Goal: Task Accomplishment & Management: Manage account settings

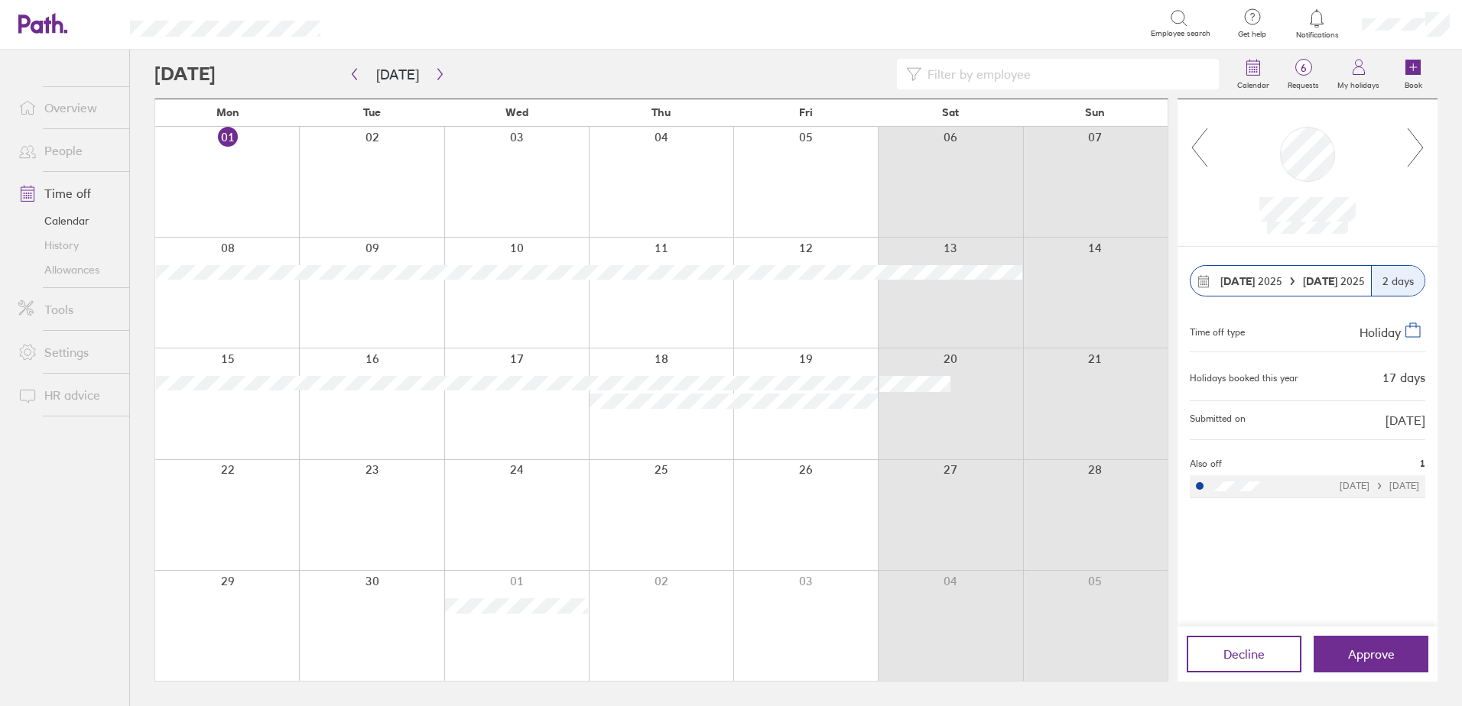
click at [1324, 28] on div at bounding box center [1317, 18] width 50 height 21
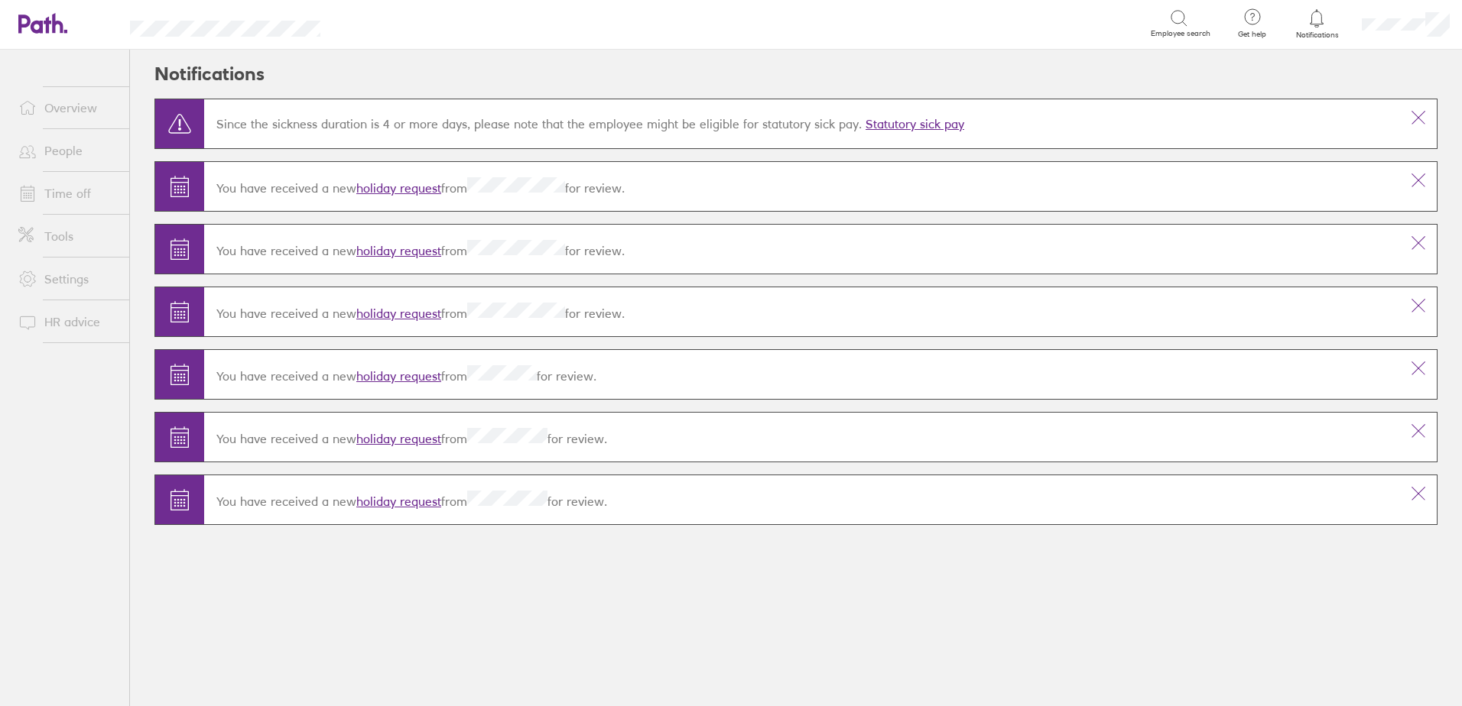
click at [390, 185] on link "holiday request" at bounding box center [398, 187] width 85 height 15
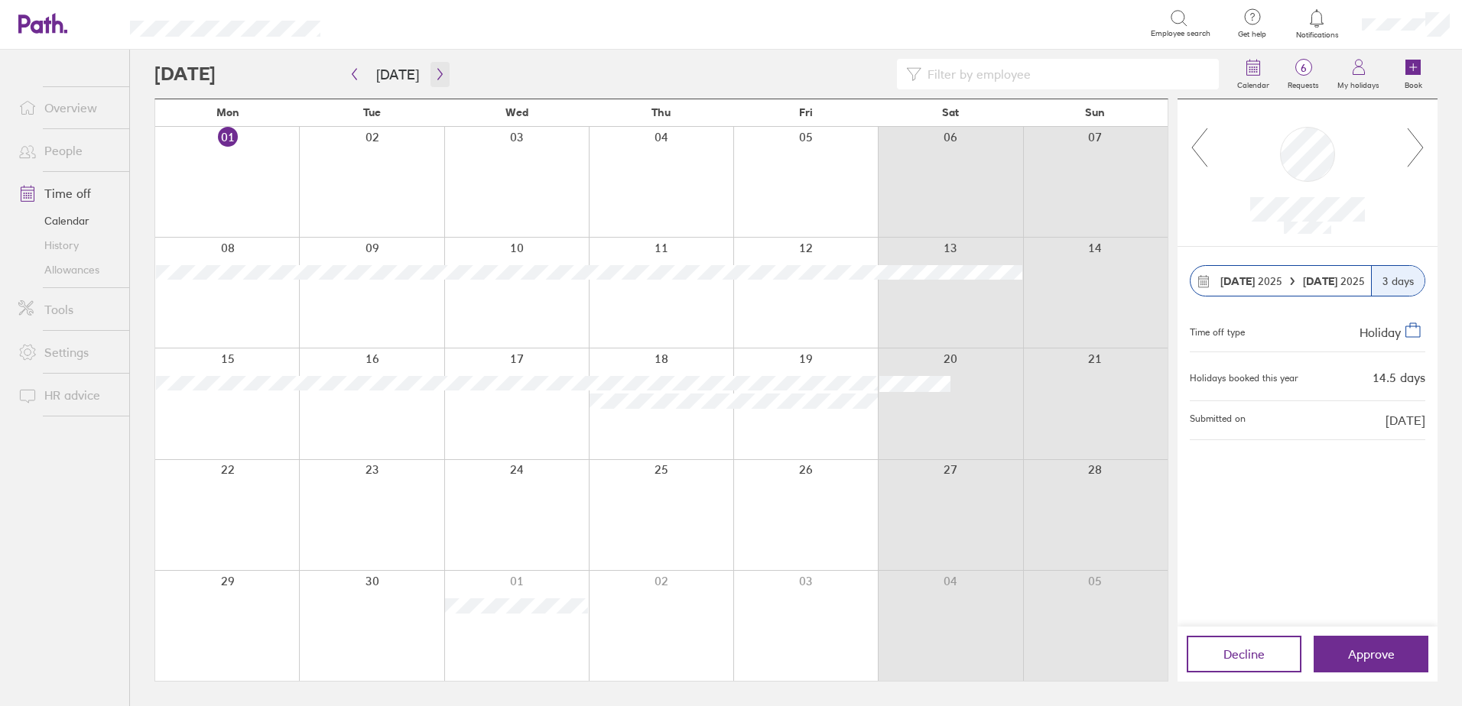
click at [439, 81] on button "button" at bounding box center [439, 74] width 19 height 25
click at [1406, 659] on button "Approve" at bounding box center [1370, 654] width 115 height 37
click at [1373, 657] on span "Approve" at bounding box center [1371, 654] width 47 height 14
click at [82, 196] on link "Time off" at bounding box center [67, 193] width 123 height 31
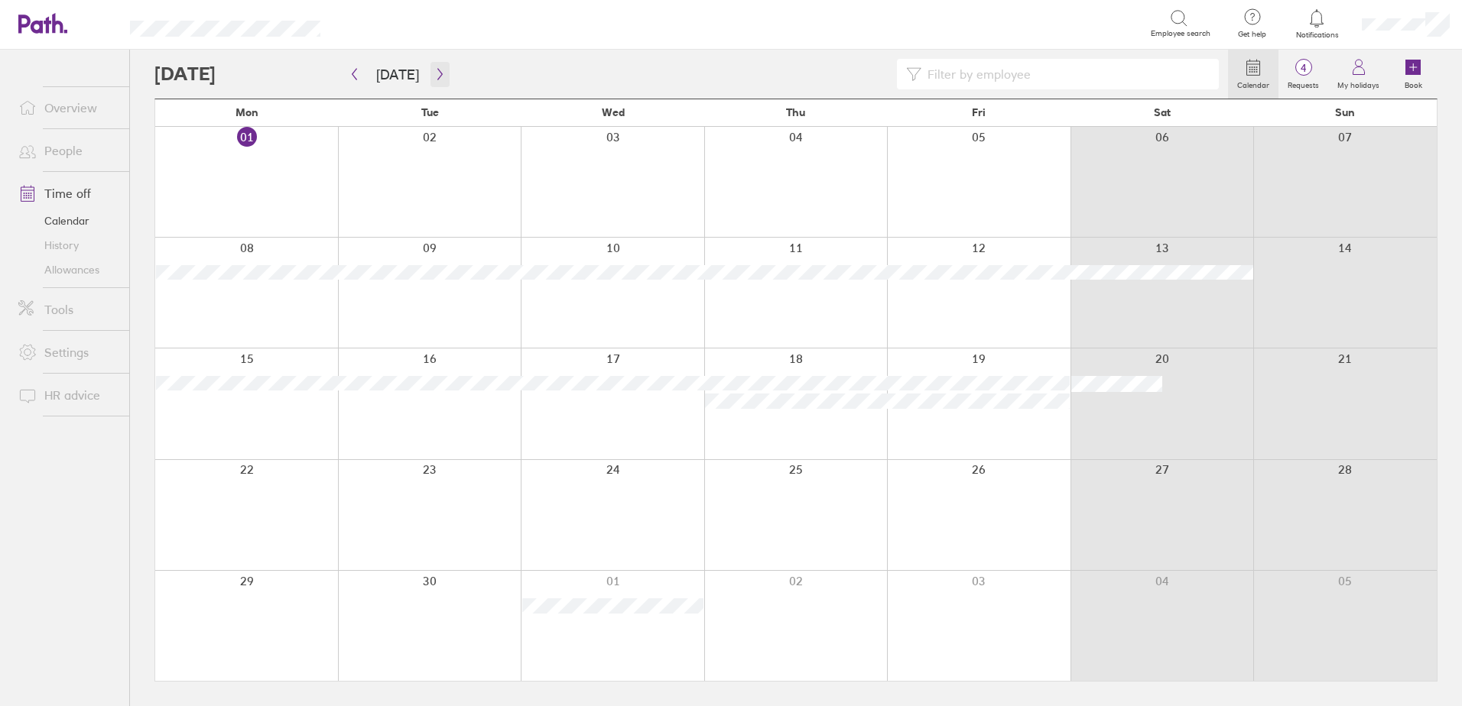
click at [437, 76] on icon "button" at bounding box center [439, 74] width 11 height 12
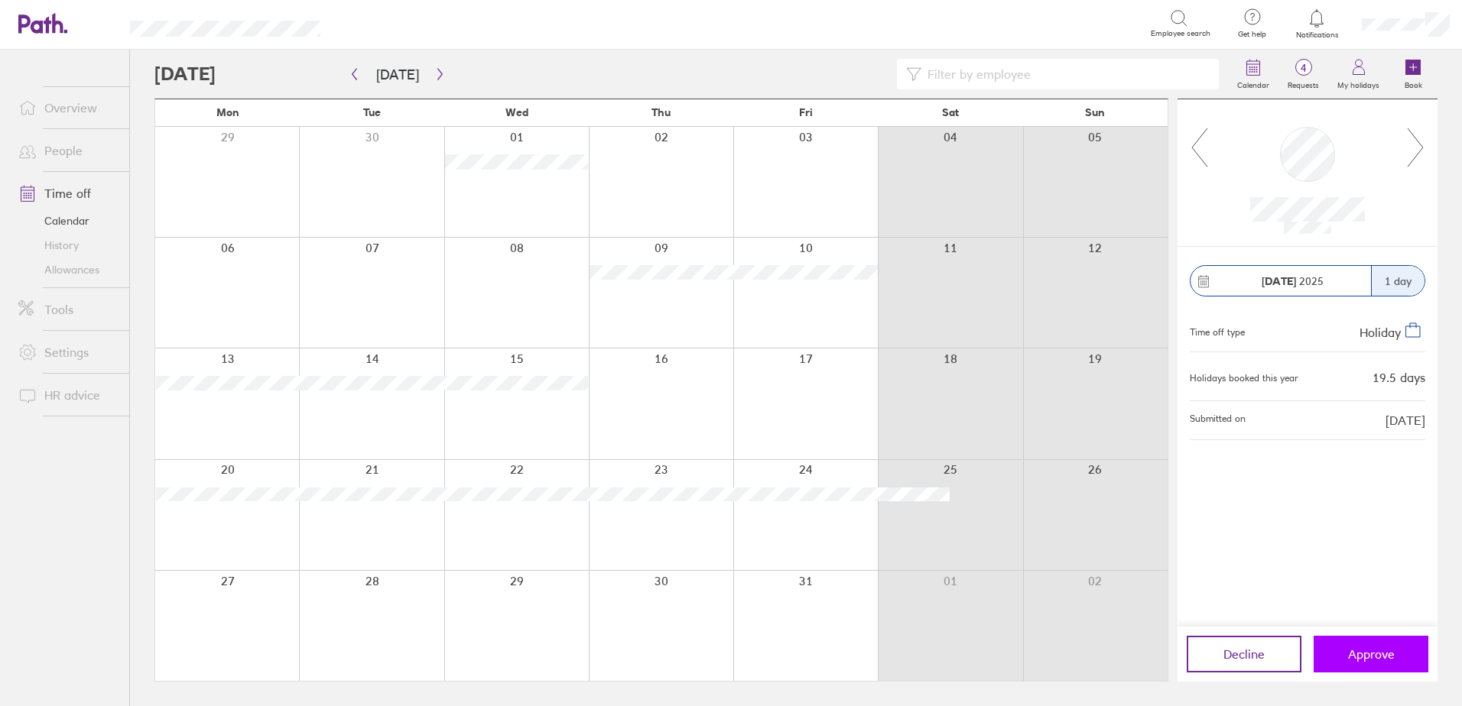
click at [1332, 656] on button "Approve" at bounding box center [1370, 654] width 115 height 37
click at [354, 82] on button "button" at bounding box center [354, 74] width 19 height 25
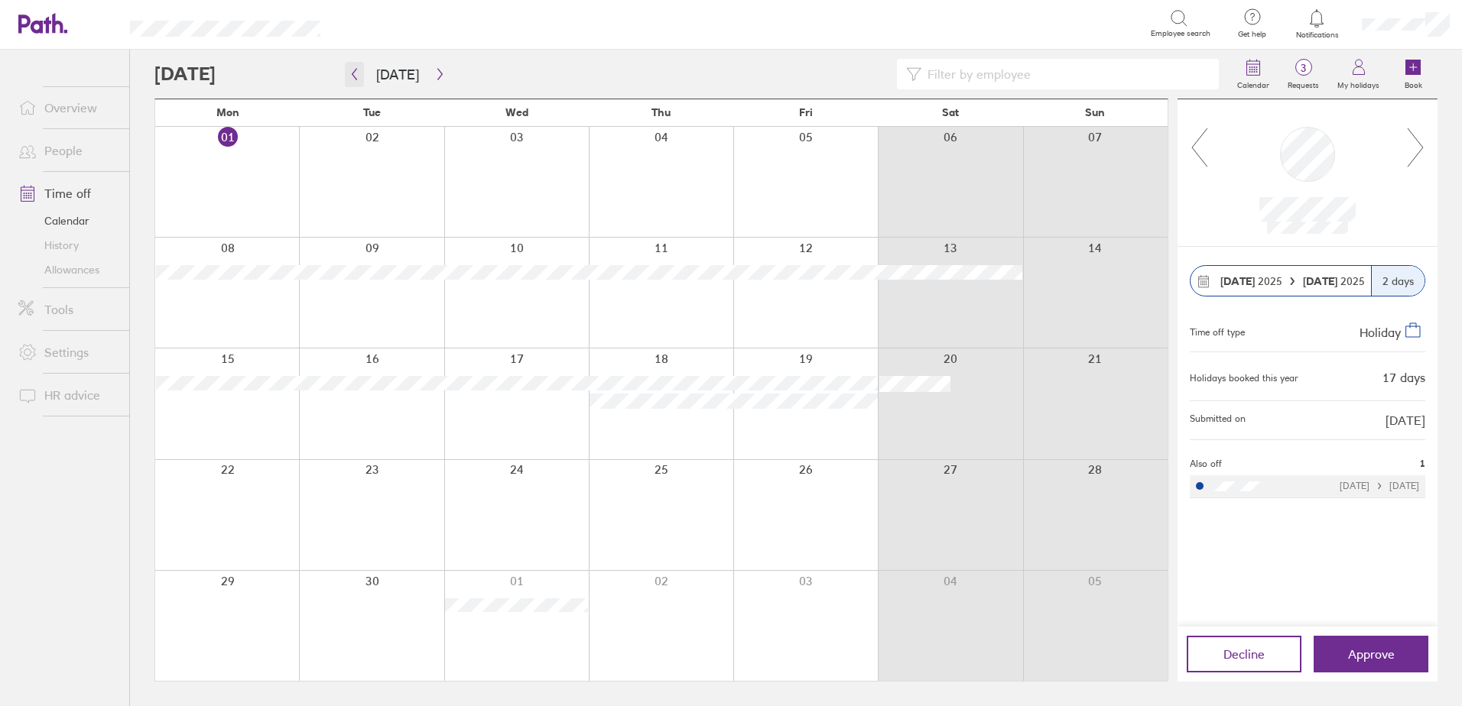
click at [359, 79] on icon "button" at bounding box center [354, 74] width 11 height 12
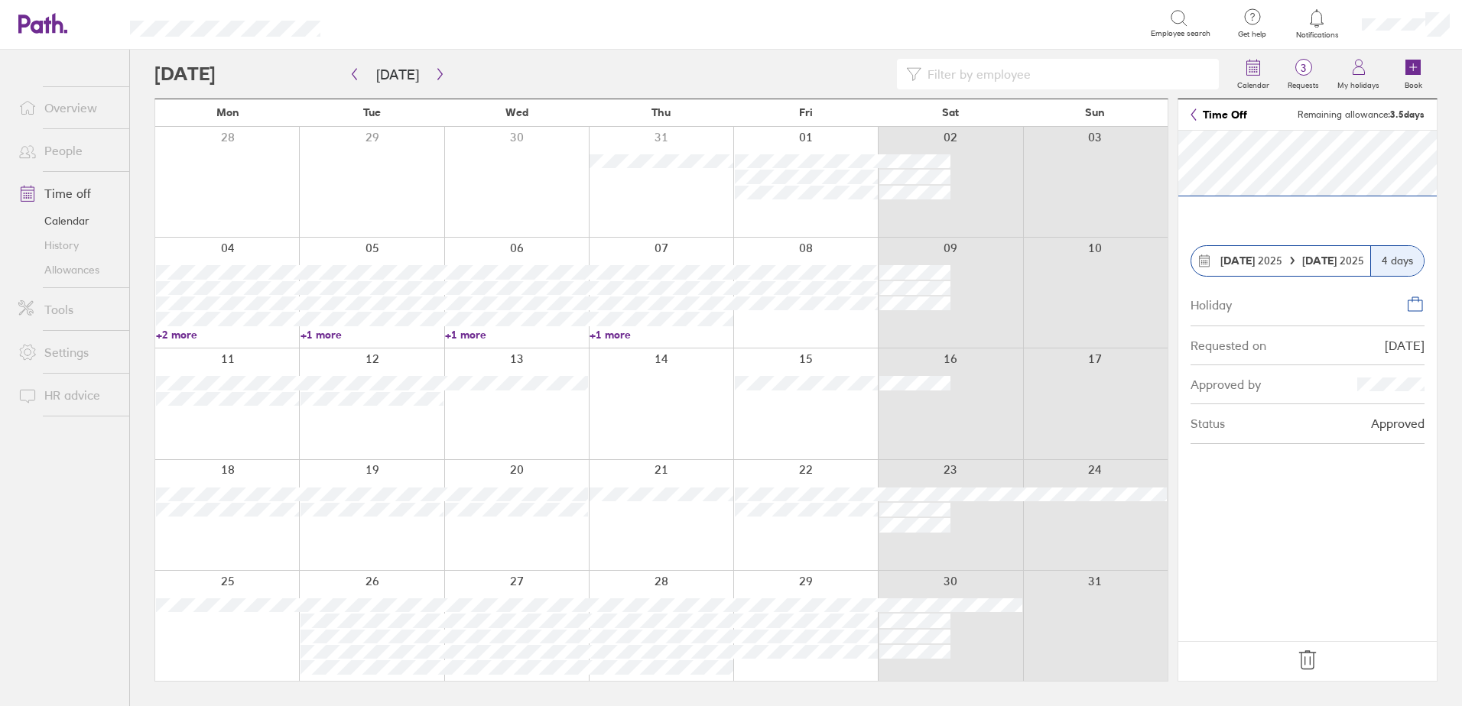
click at [1303, 665] on icon at bounding box center [1307, 660] width 24 height 24
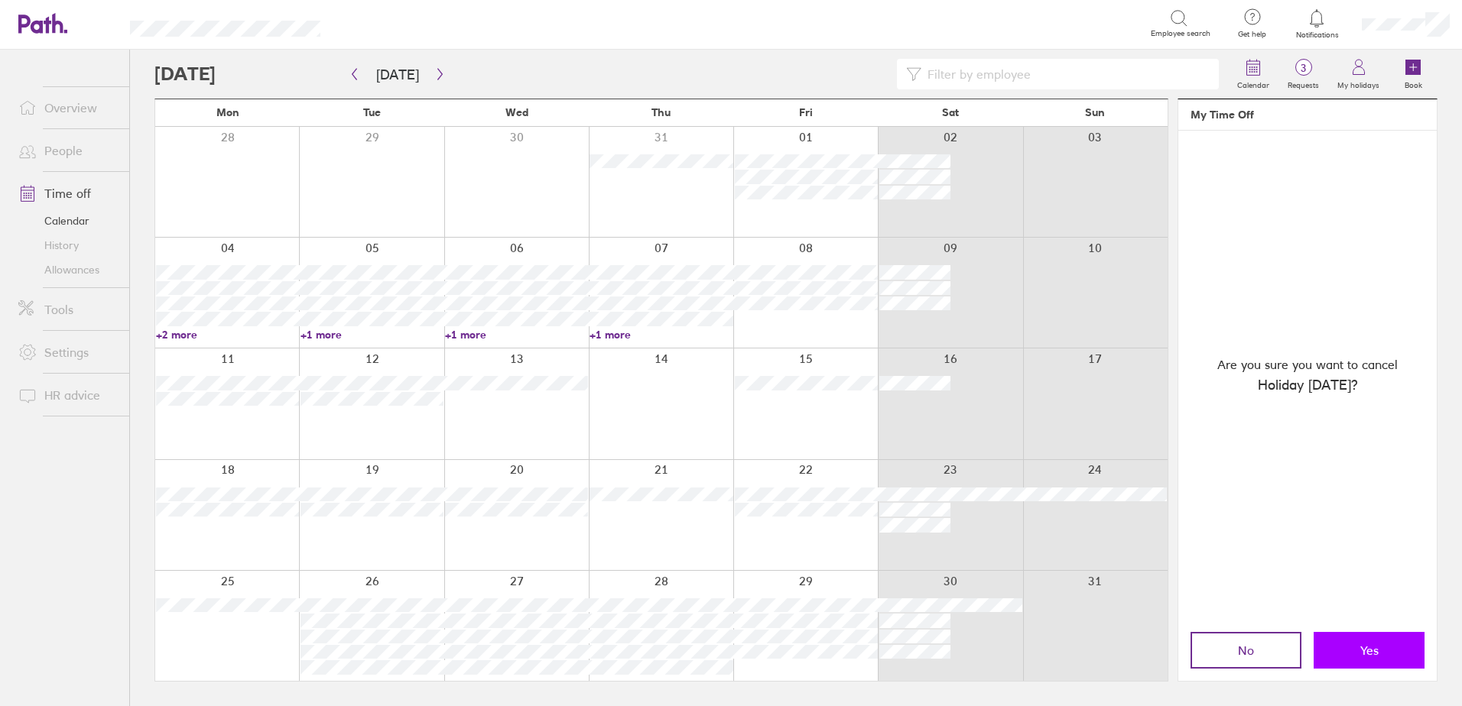
click at [1345, 638] on button "Yes" at bounding box center [1368, 650] width 111 height 37
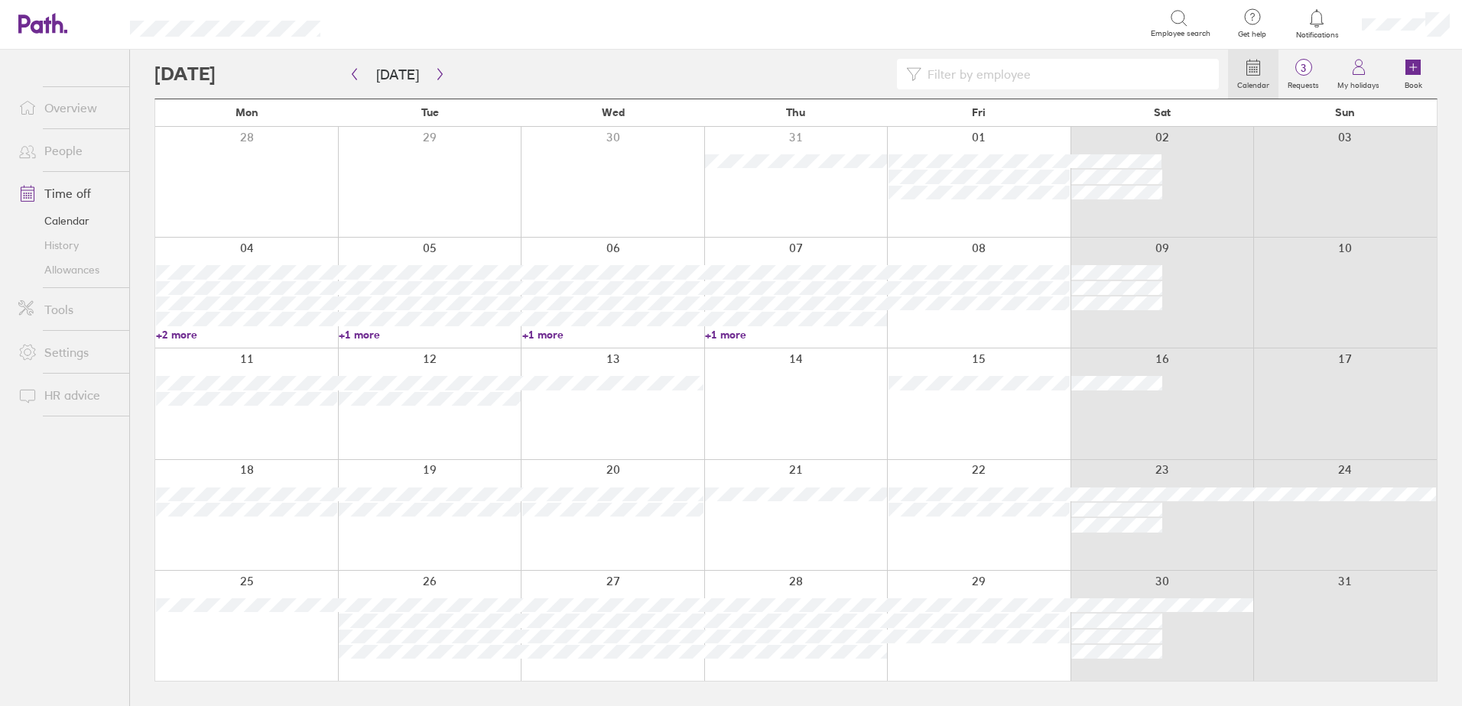
click at [387, 675] on div at bounding box center [429, 626] width 183 height 110
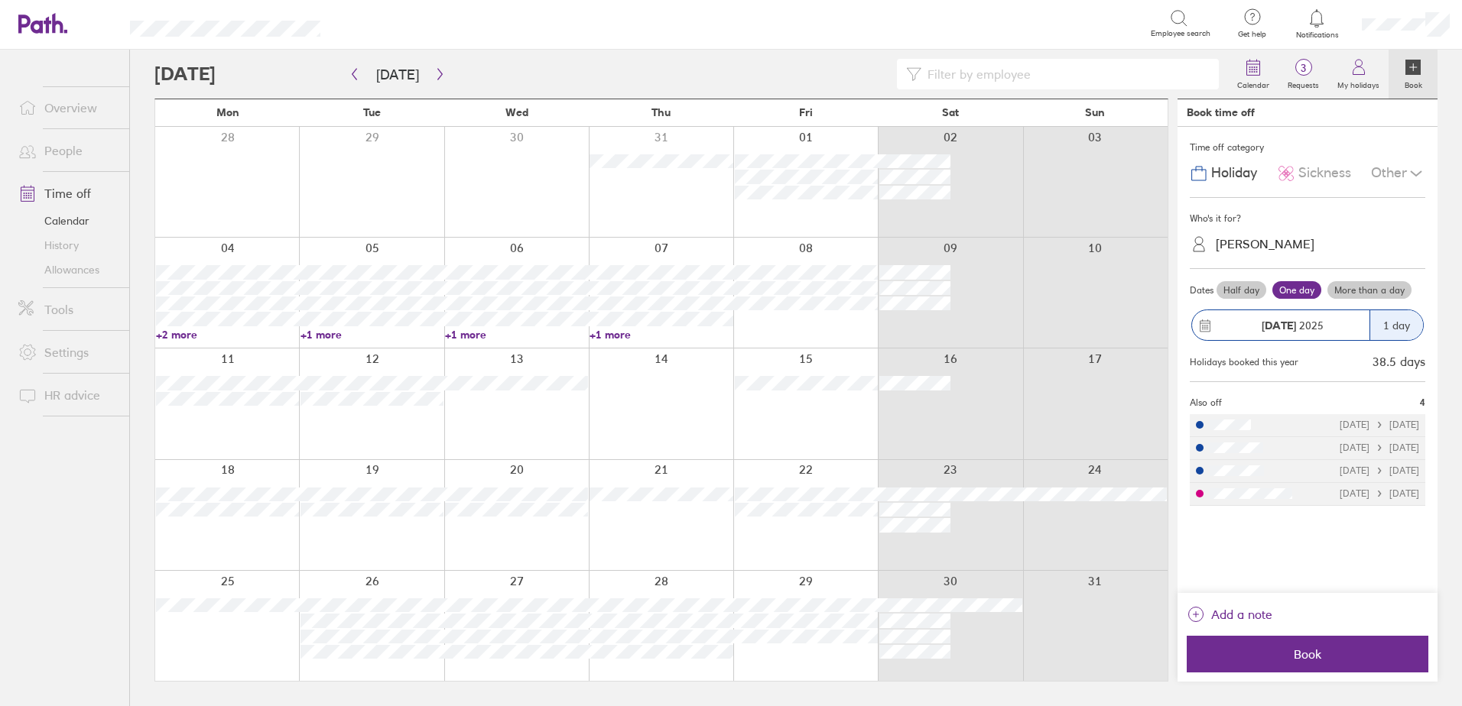
click at [1309, 169] on span "Sickness" at bounding box center [1324, 173] width 53 height 16
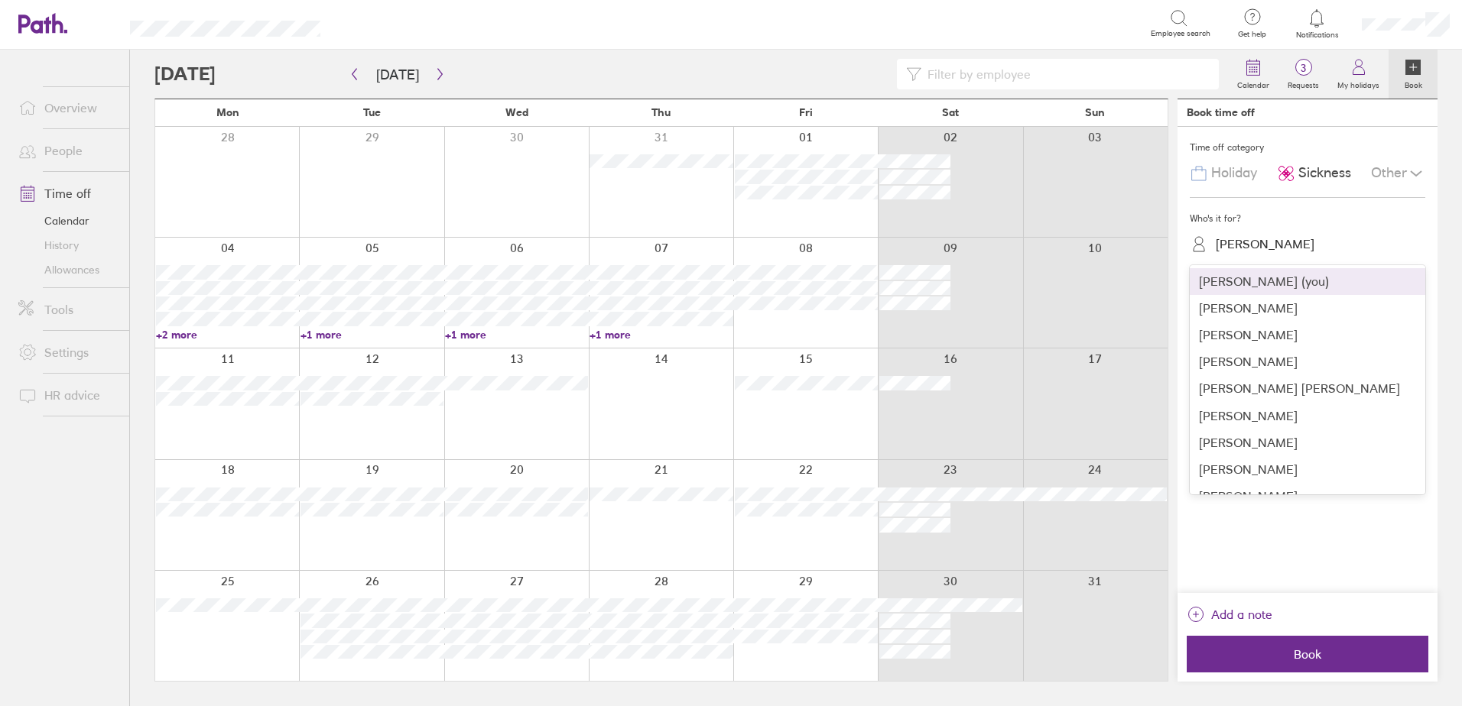
click at [1269, 238] on div "Neil Hunt" at bounding box center [1316, 244] width 217 height 24
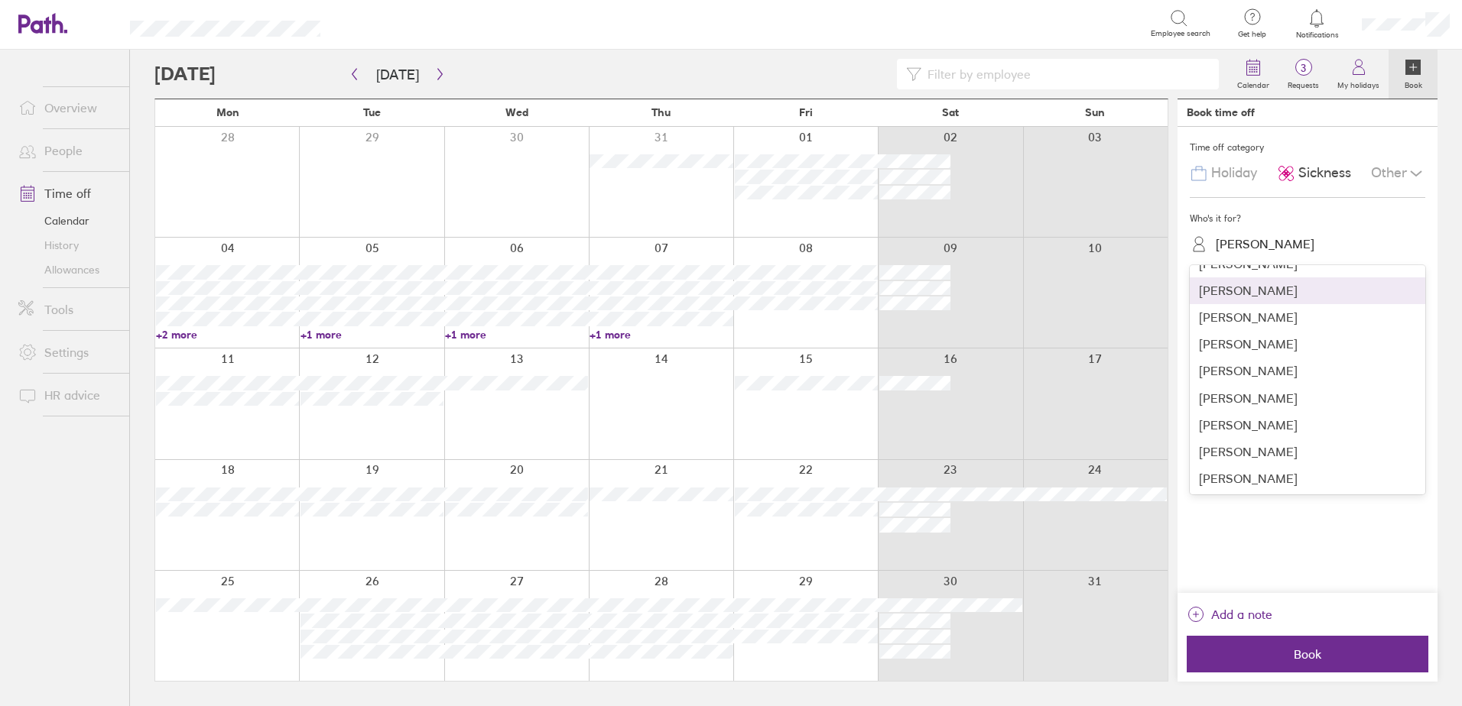
scroll to position [153, 0]
click at [1221, 443] on div "Scott Walker" at bounding box center [1306, 451] width 235 height 27
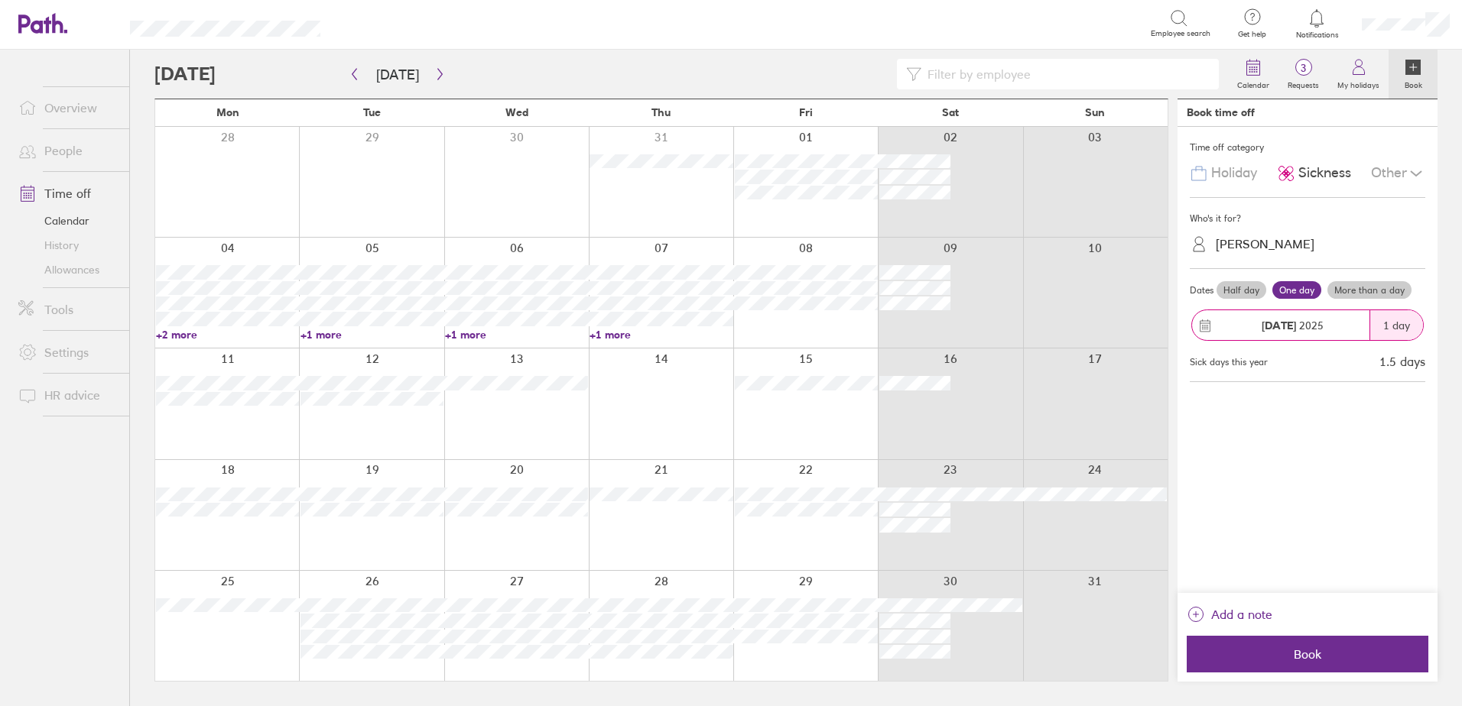
click at [1342, 292] on label "More than a day" at bounding box center [1369, 290] width 84 height 18
click at [0, 0] on input "More than a day" at bounding box center [0, 0] width 0 height 0
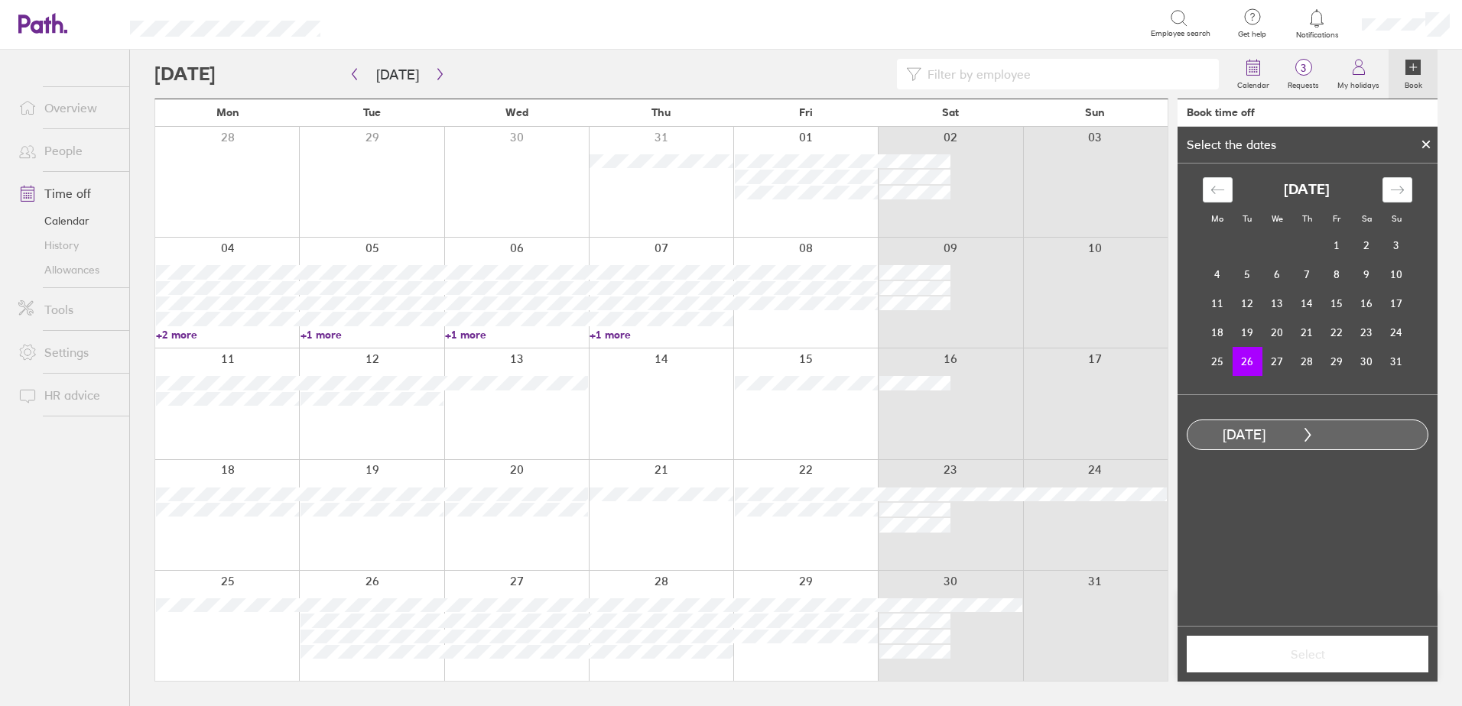
click at [1255, 365] on td "26" at bounding box center [1247, 361] width 30 height 29
click at [1279, 362] on td "27" at bounding box center [1277, 361] width 30 height 29
click at [1247, 370] on td "26" at bounding box center [1247, 361] width 30 height 29
click at [1215, 190] on icon "Move backward to switch to the previous month." at bounding box center [1216, 190] width 13 height 8
click at [1402, 190] on icon "Move forward to switch to the next month." at bounding box center [1396, 190] width 13 height 8
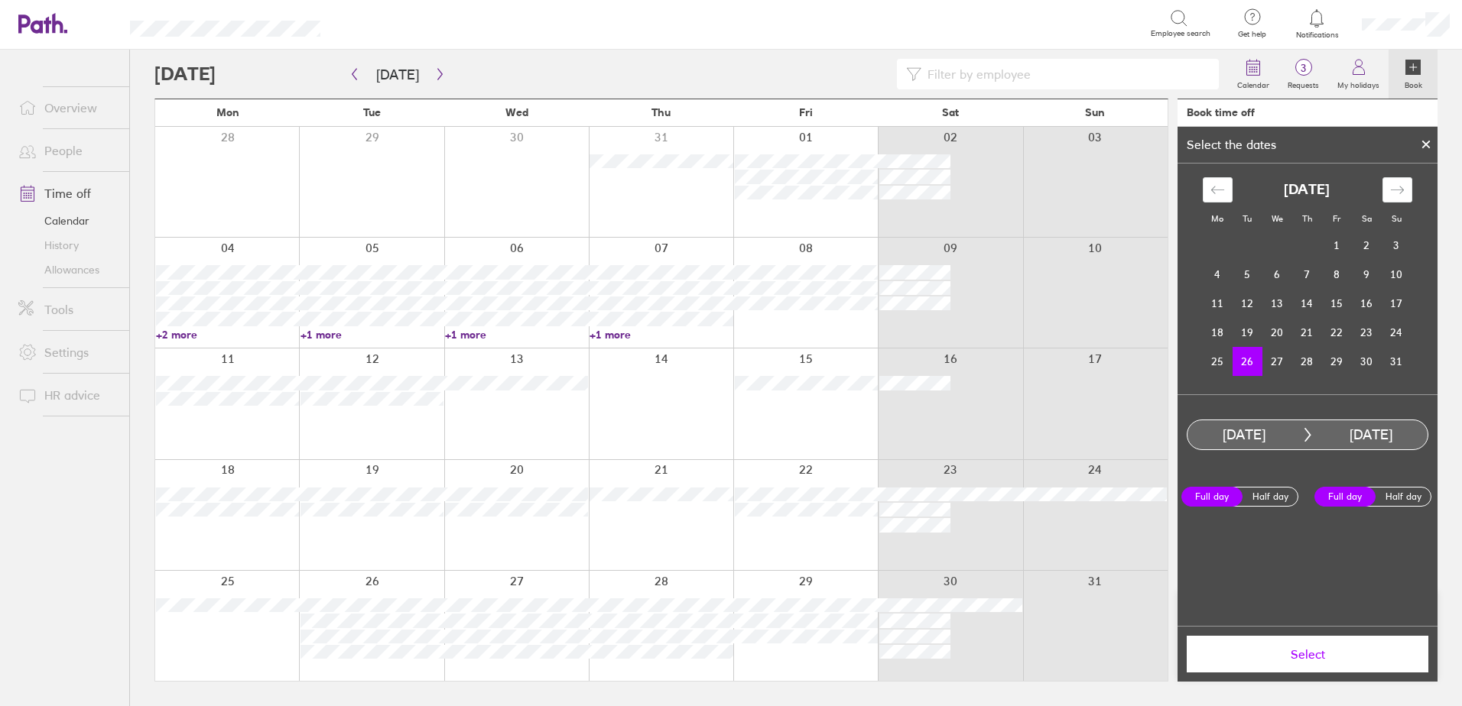
click at [1244, 363] on td "26" at bounding box center [1247, 361] width 30 height 29
click at [1335, 670] on button "Select" at bounding box center [1307, 654] width 242 height 37
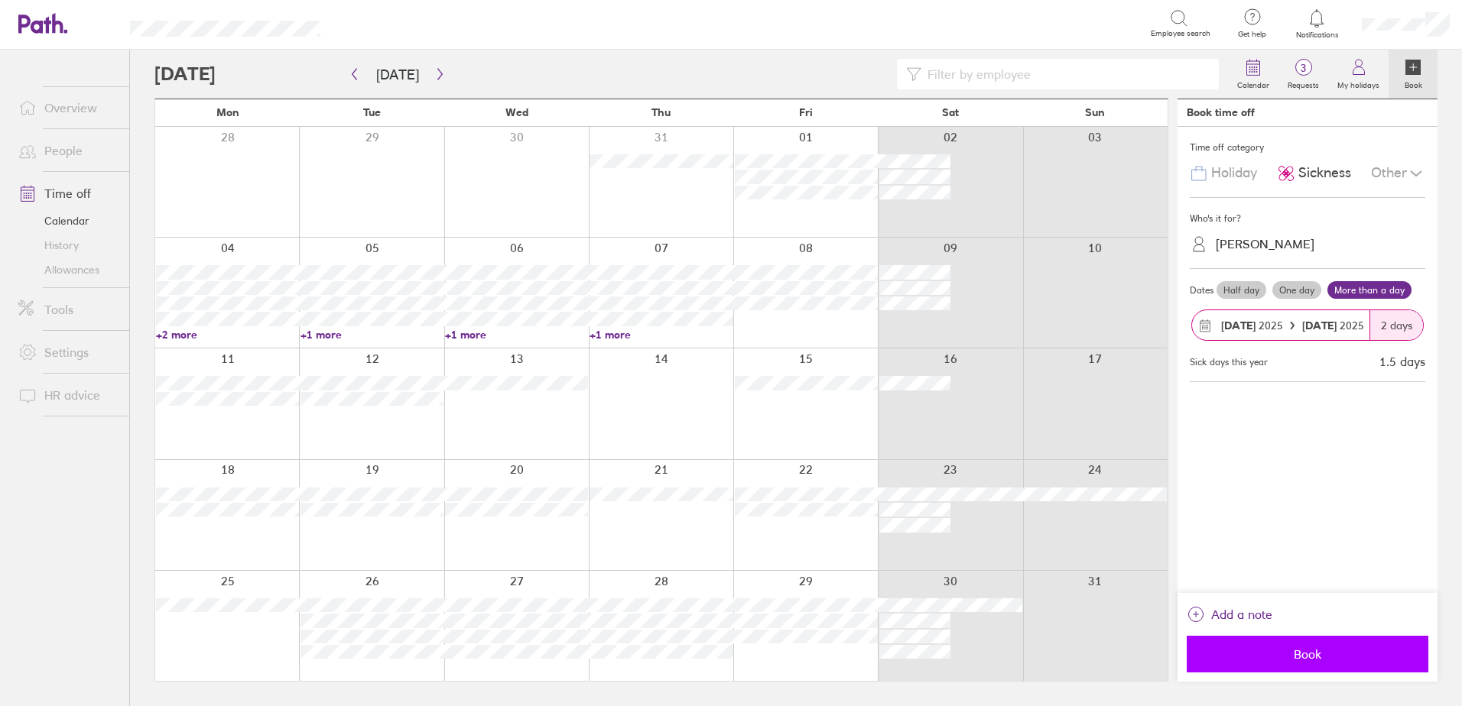
click at [1291, 660] on span "Book" at bounding box center [1307, 654] width 220 height 14
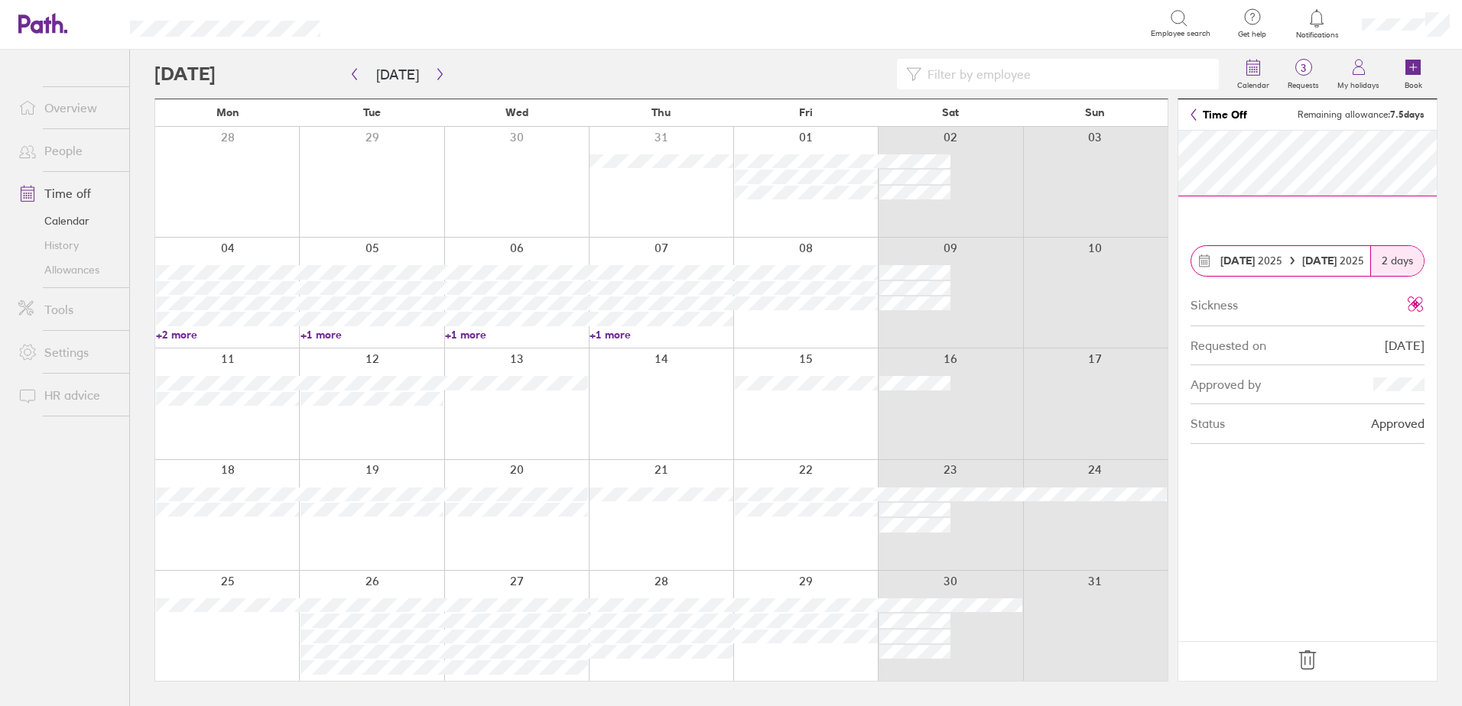
click at [1300, 664] on icon at bounding box center [1307, 660] width 24 height 24
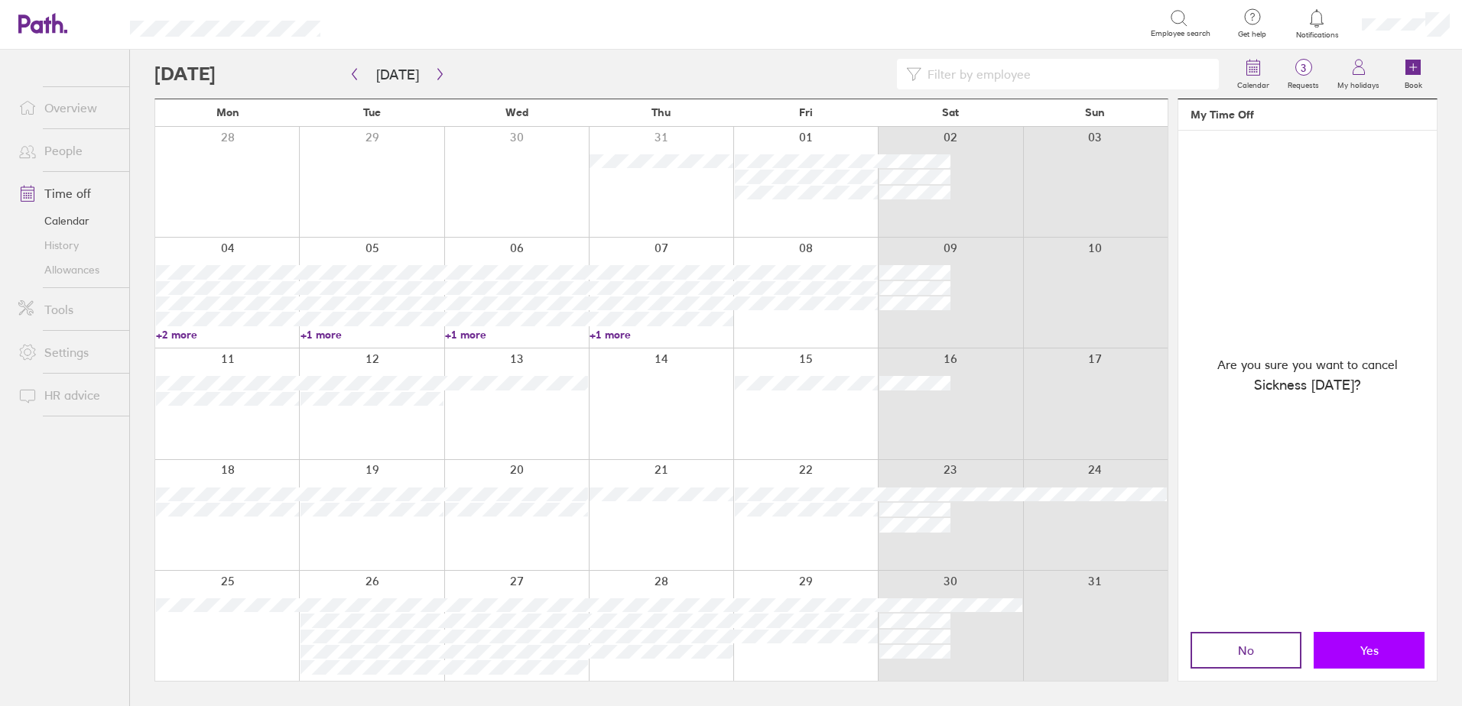
click at [1336, 641] on button "Yes" at bounding box center [1368, 650] width 111 height 37
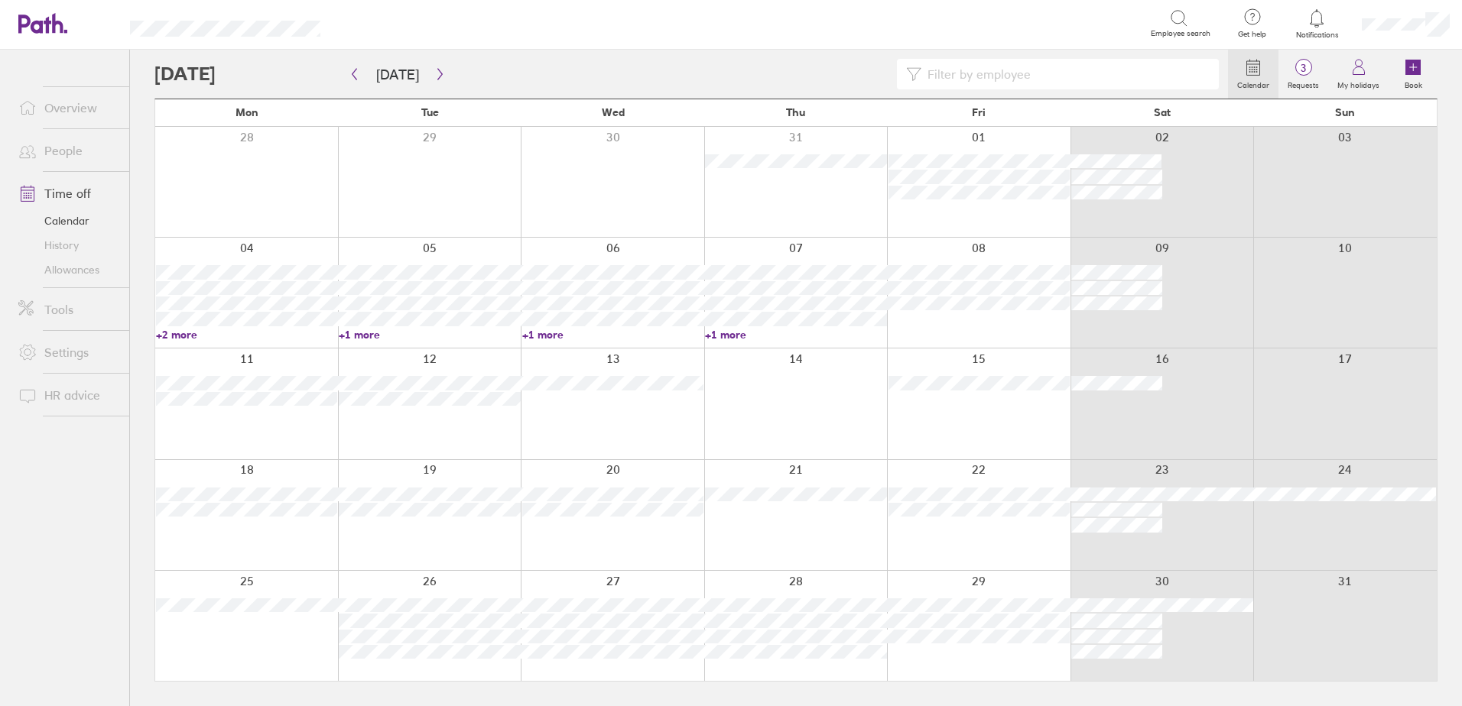
click at [413, 664] on div at bounding box center [429, 626] width 183 height 110
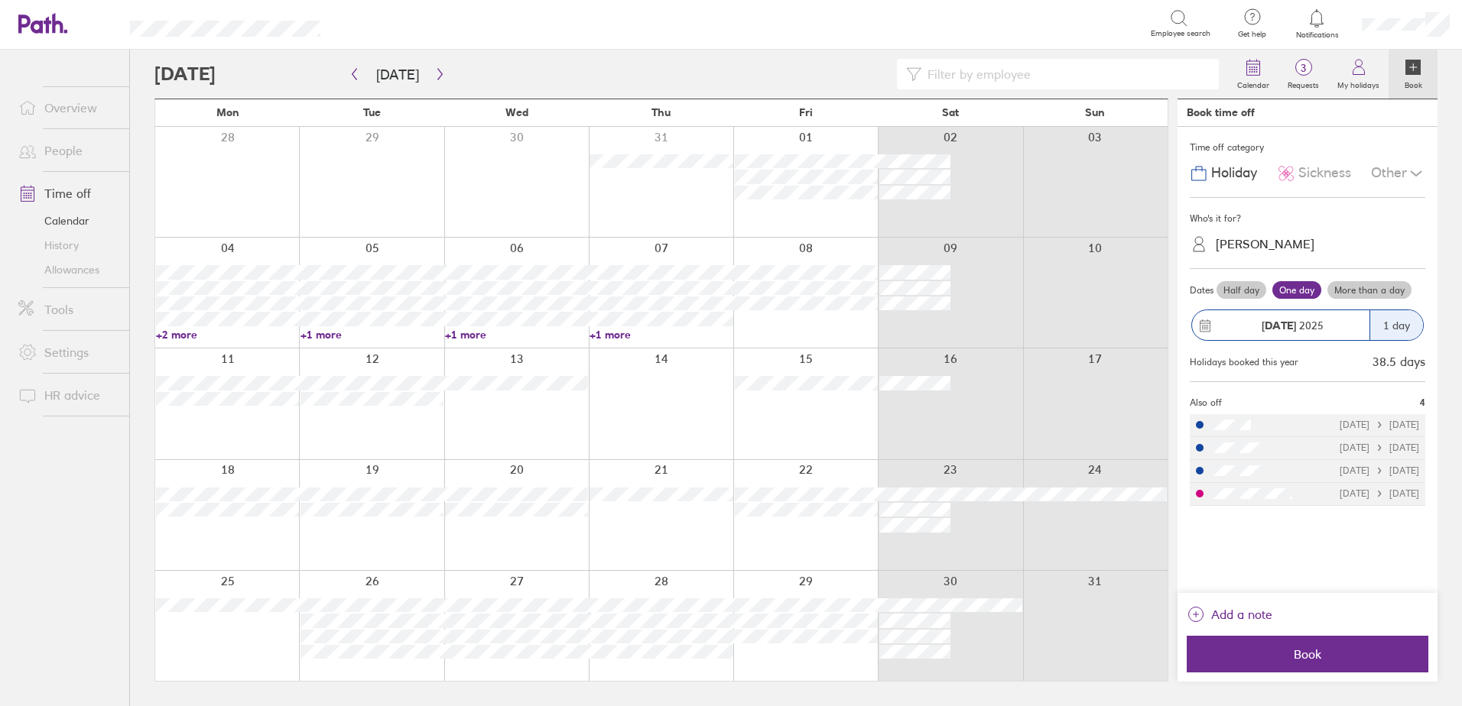
click at [1236, 165] on span "Holiday" at bounding box center [1234, 173] width 46 height 16
click at [1264, 252] on div "Neil Hunt" at bounding box center [1316, 244] width 217 height 24
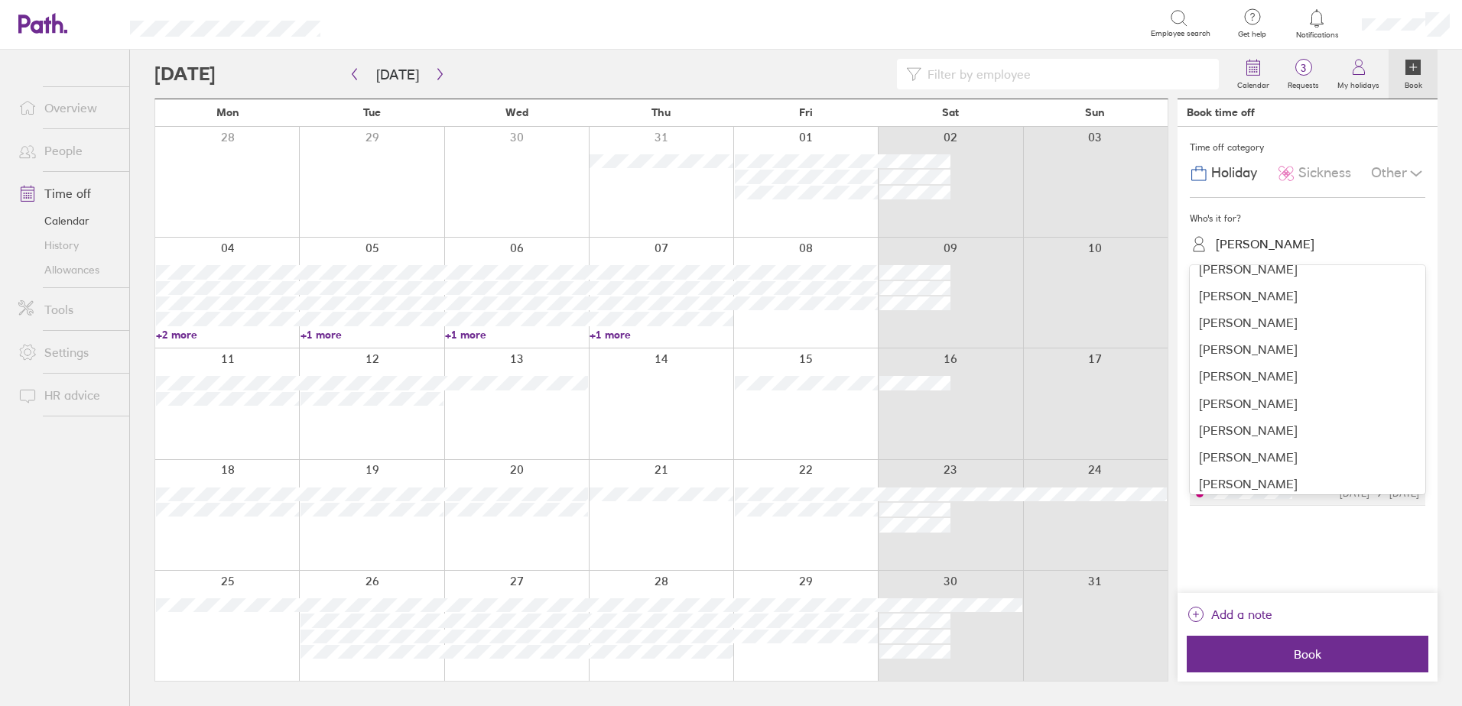
scroll to position [153, 0]
click at [1244, 450] on div "Scott Walker" at bounding box center [1306, 451] width 235 height 27
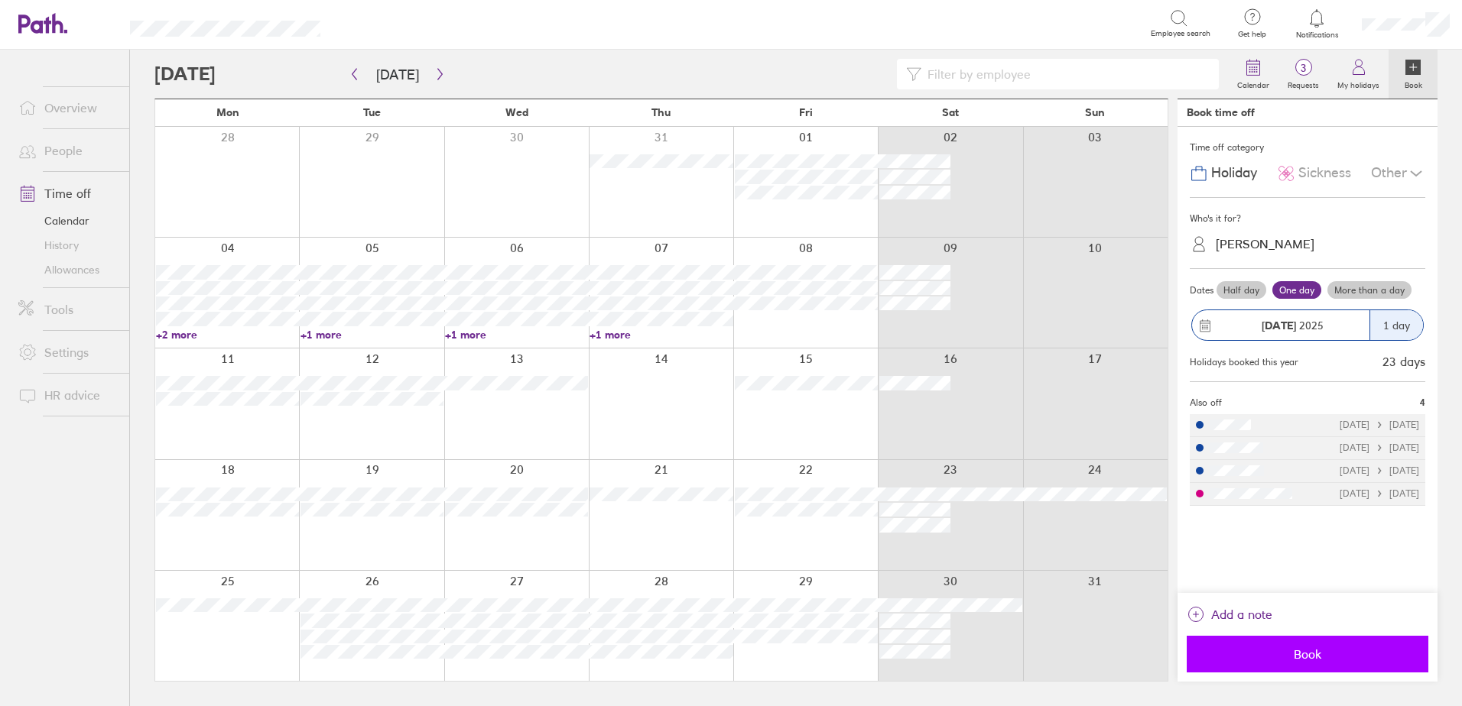
click at [1293, 660] on span "Book" at bounding box center [1307, 654] width 220 height 14
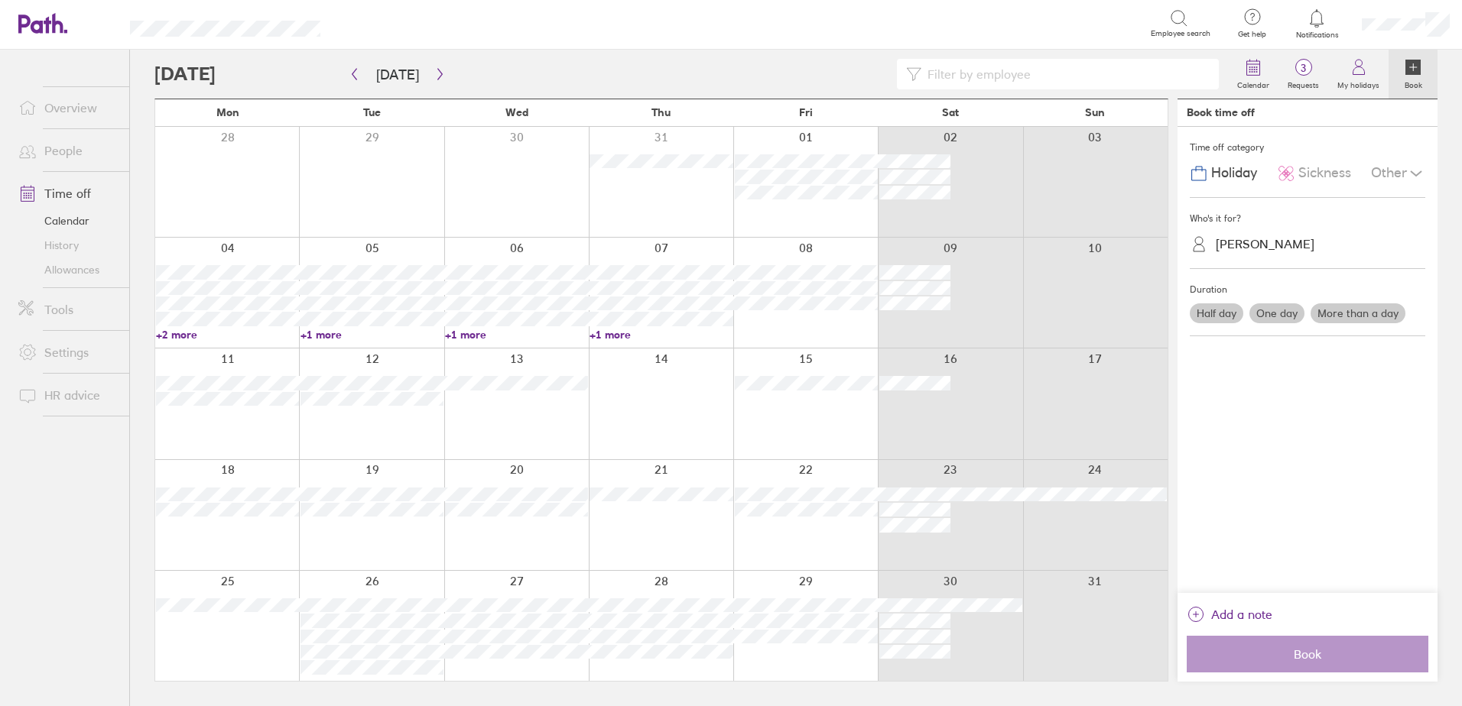
click at [800, 666] on div at bounding box center [805, 626] width 144 height 110
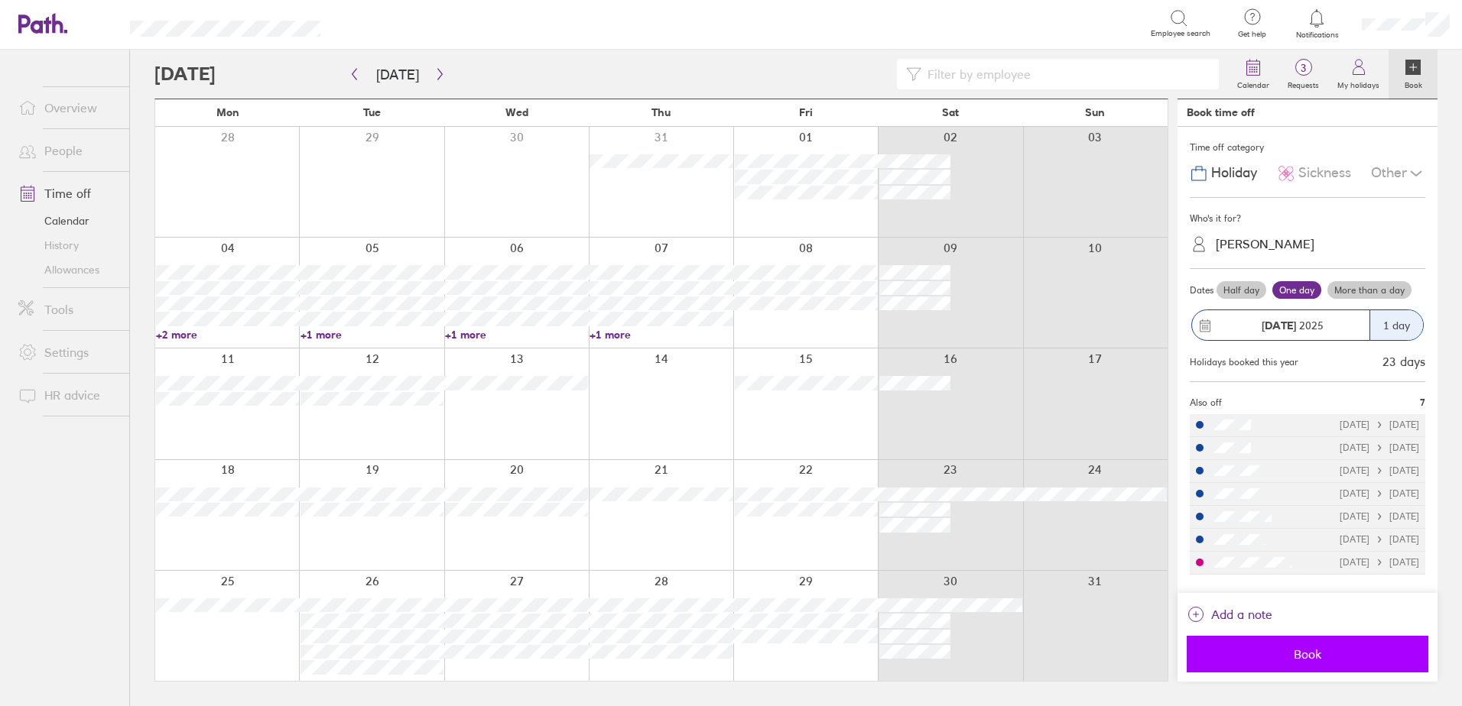
click at [1303, 639] on button "Book" at bounding box center [1307, 654] width 242 height 37
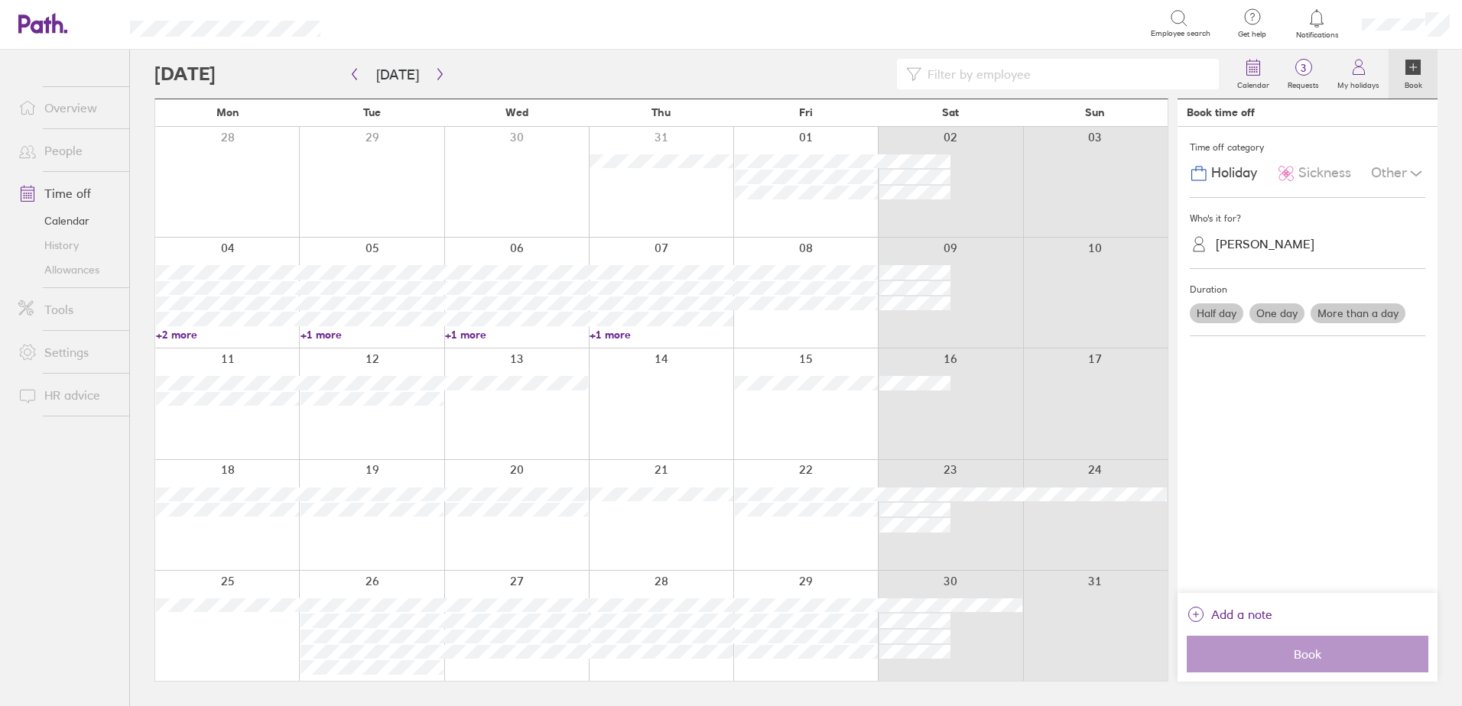
click at [48, 195] on link "Time off" at bounding box center [67, 193] width 123 height 31
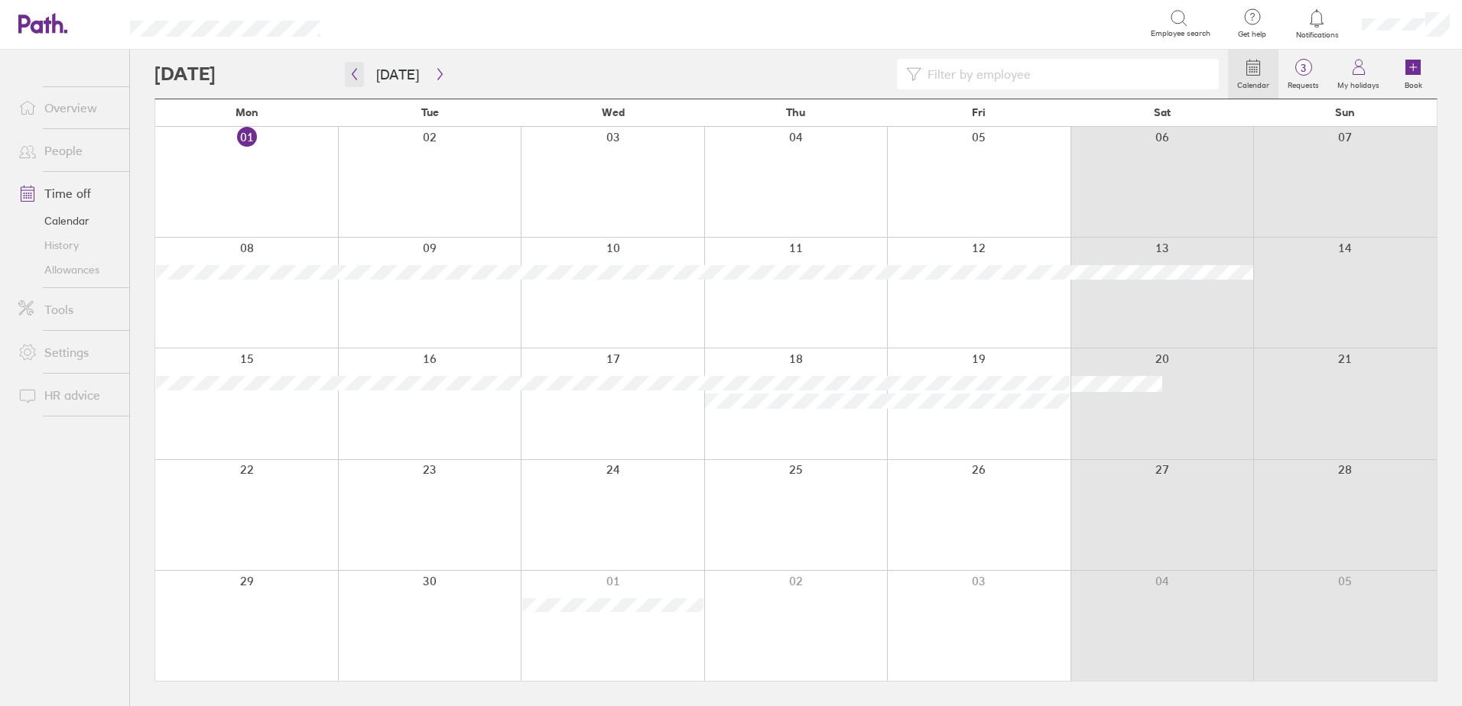
click at [362, 78] on button "button" at bounding box center [354, 74] width 19 height 25
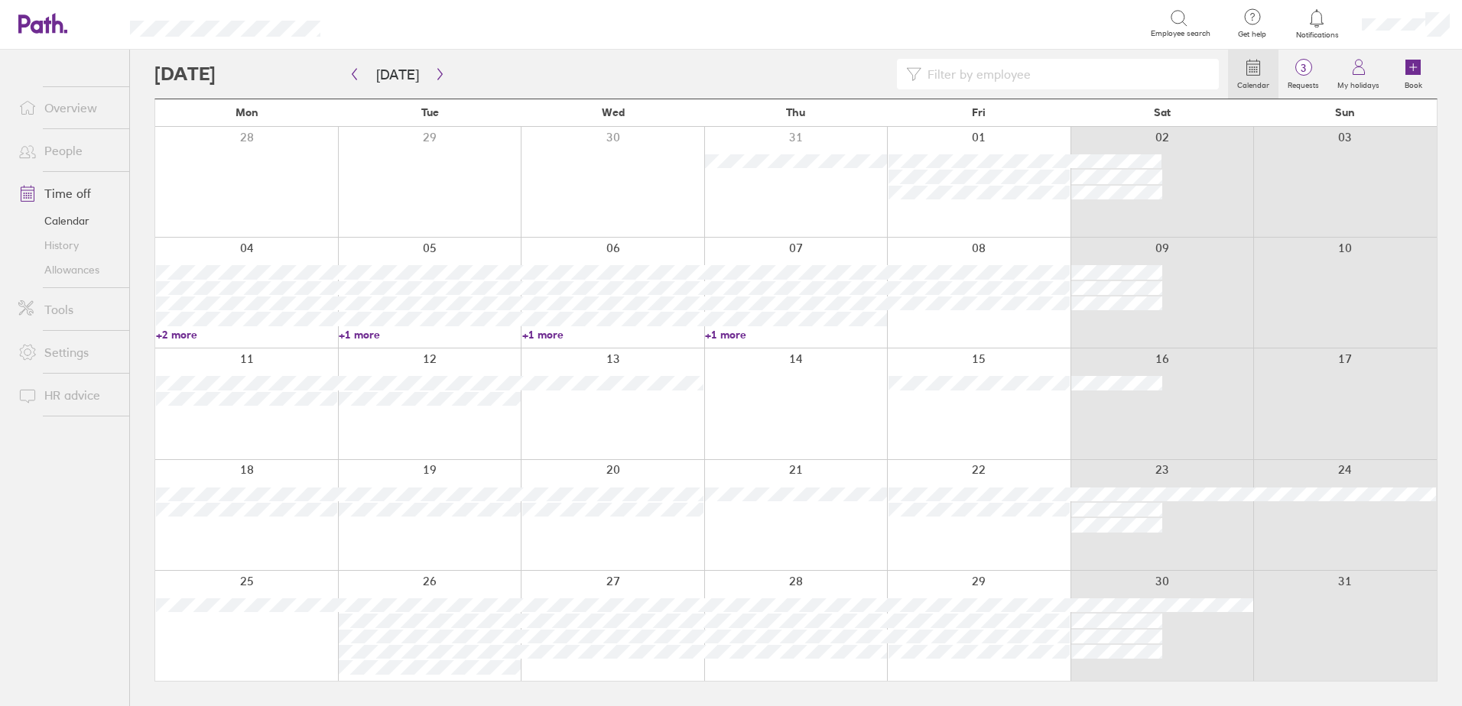
click at [64, 154] on link "People" at bounding box center [67, 150] width 123 height 31
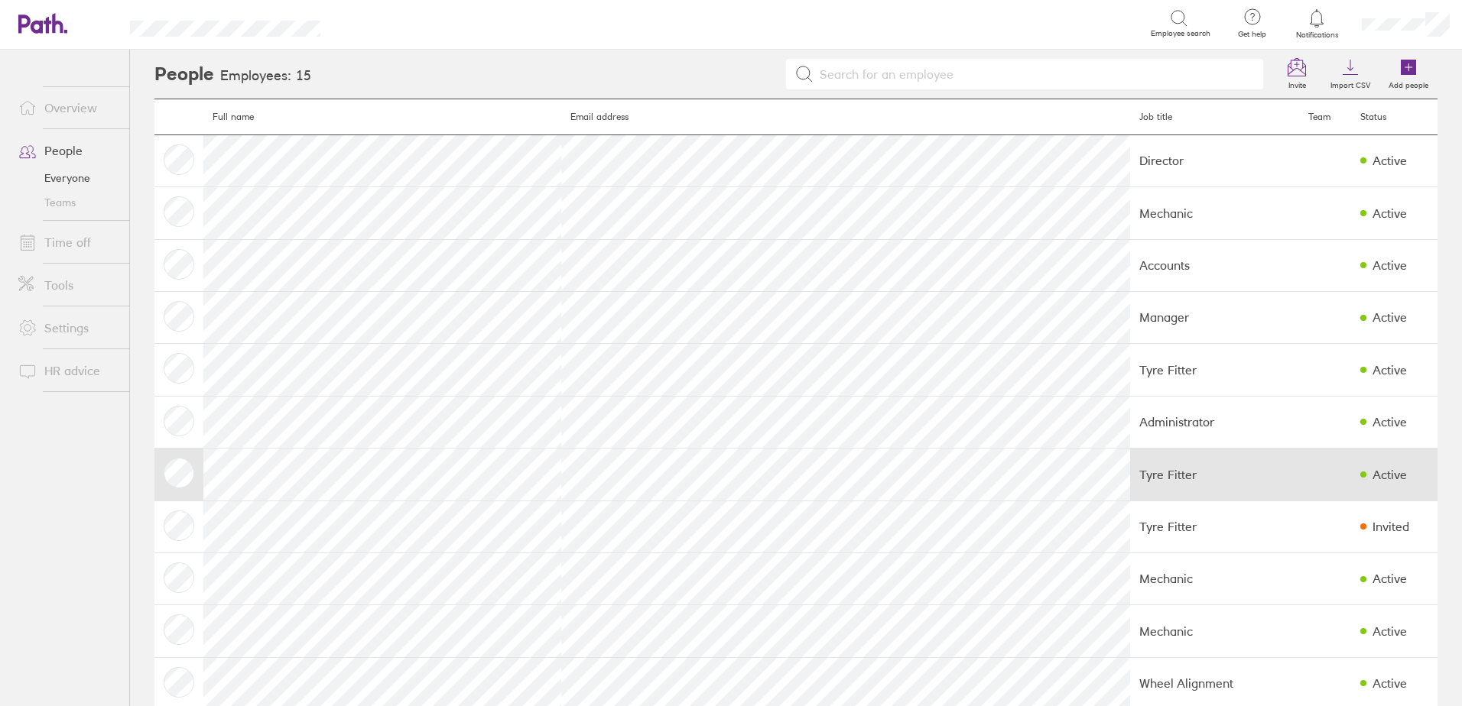
scroll to position [229, 0]
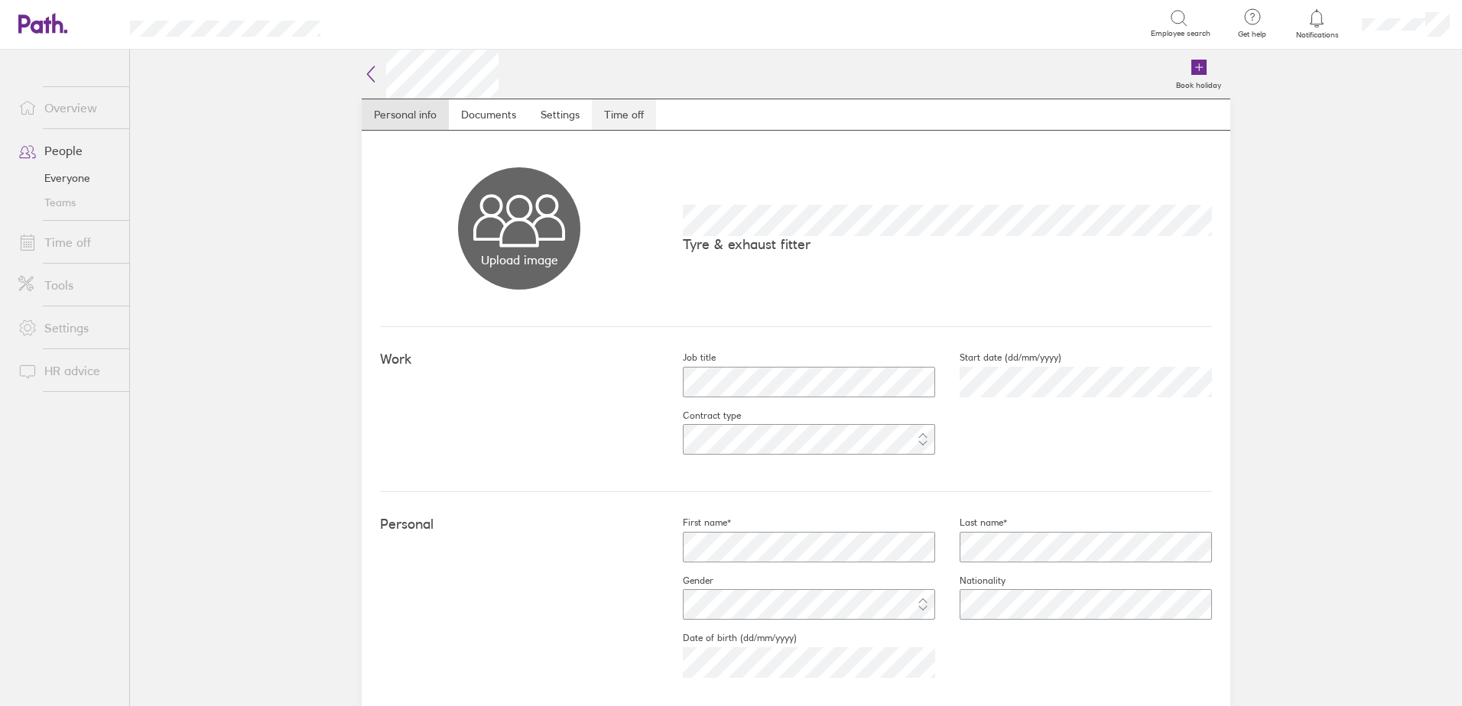
click at [618, 117] on link "Time off" at bounding box center [624, 114] width 64 height 31
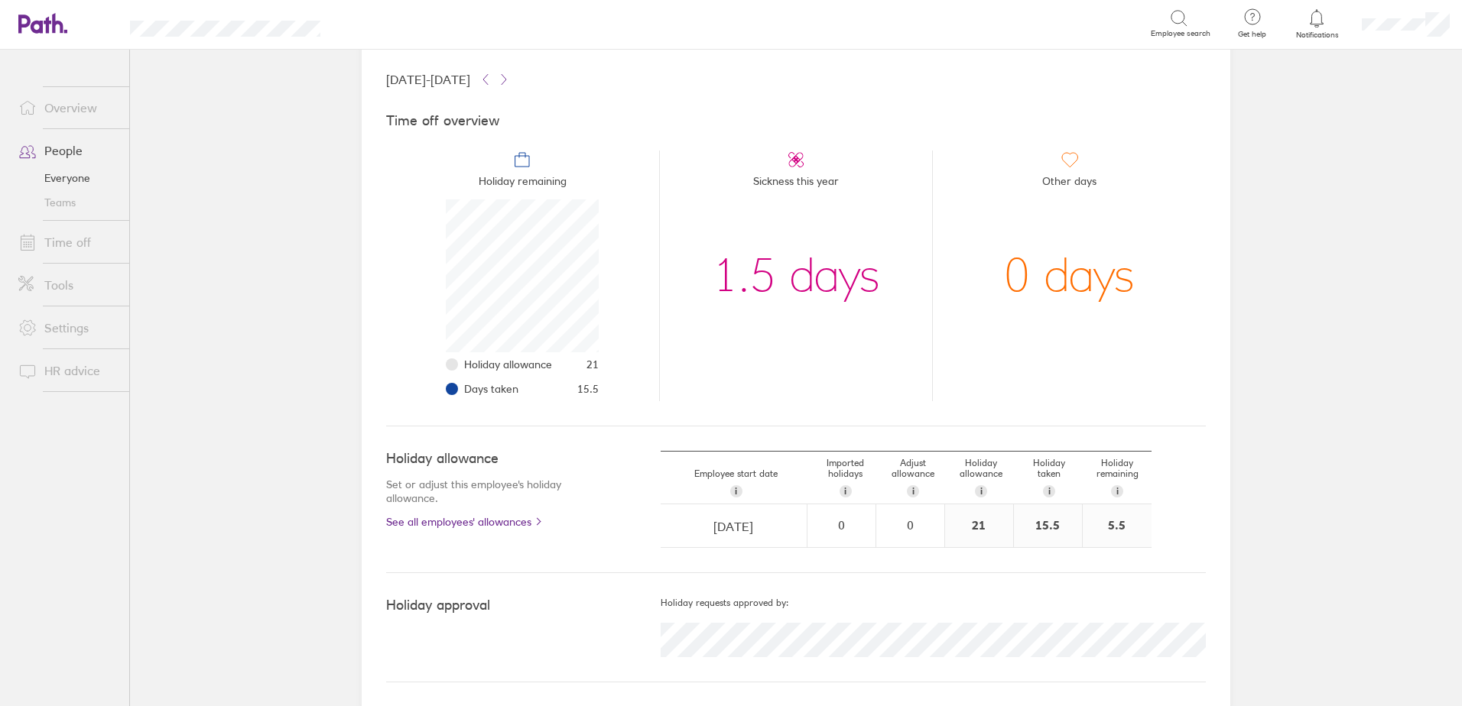
scroll to position [86, 0]
click at [72, 243] on link "Time off" at bounding box center [67, 242] width 123 height 31
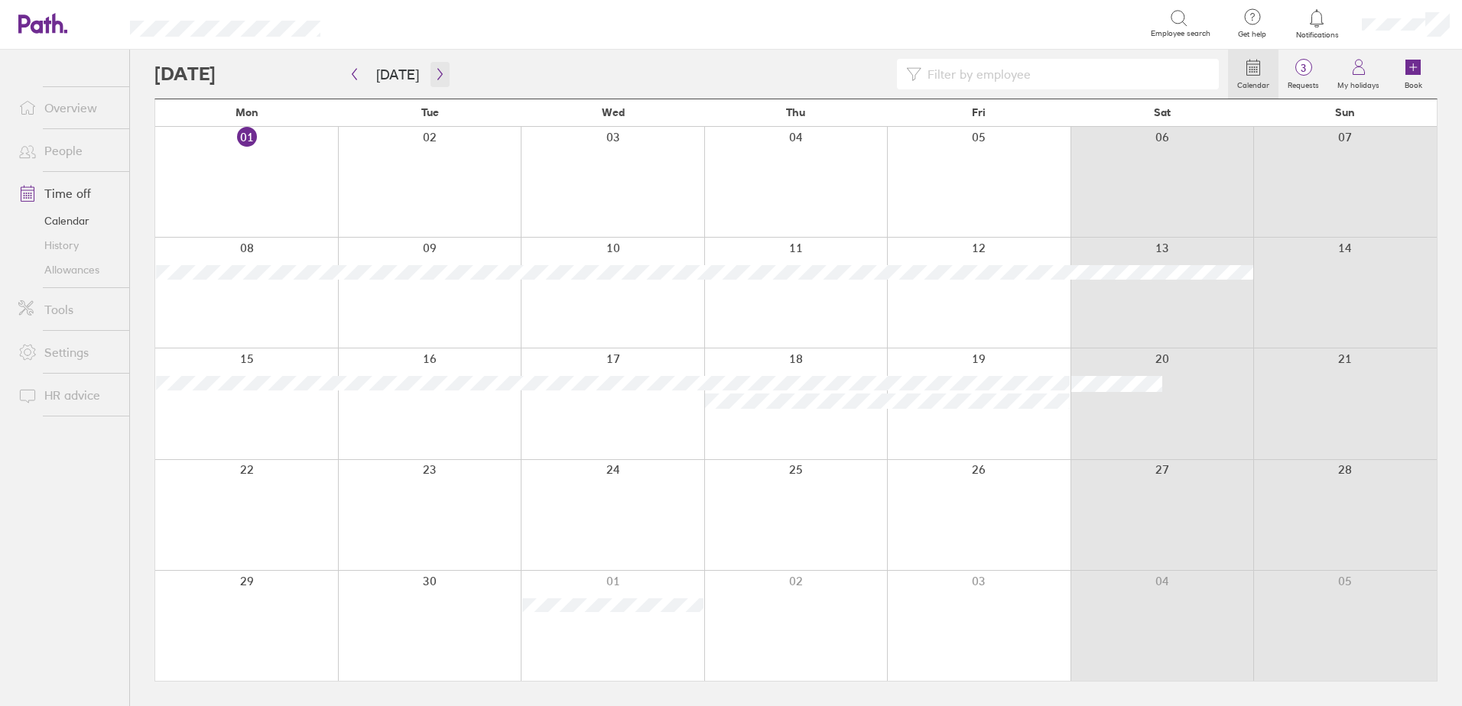
click at [434, 73] on icon "button" at bounding box center [439, 74] width 11 height 12
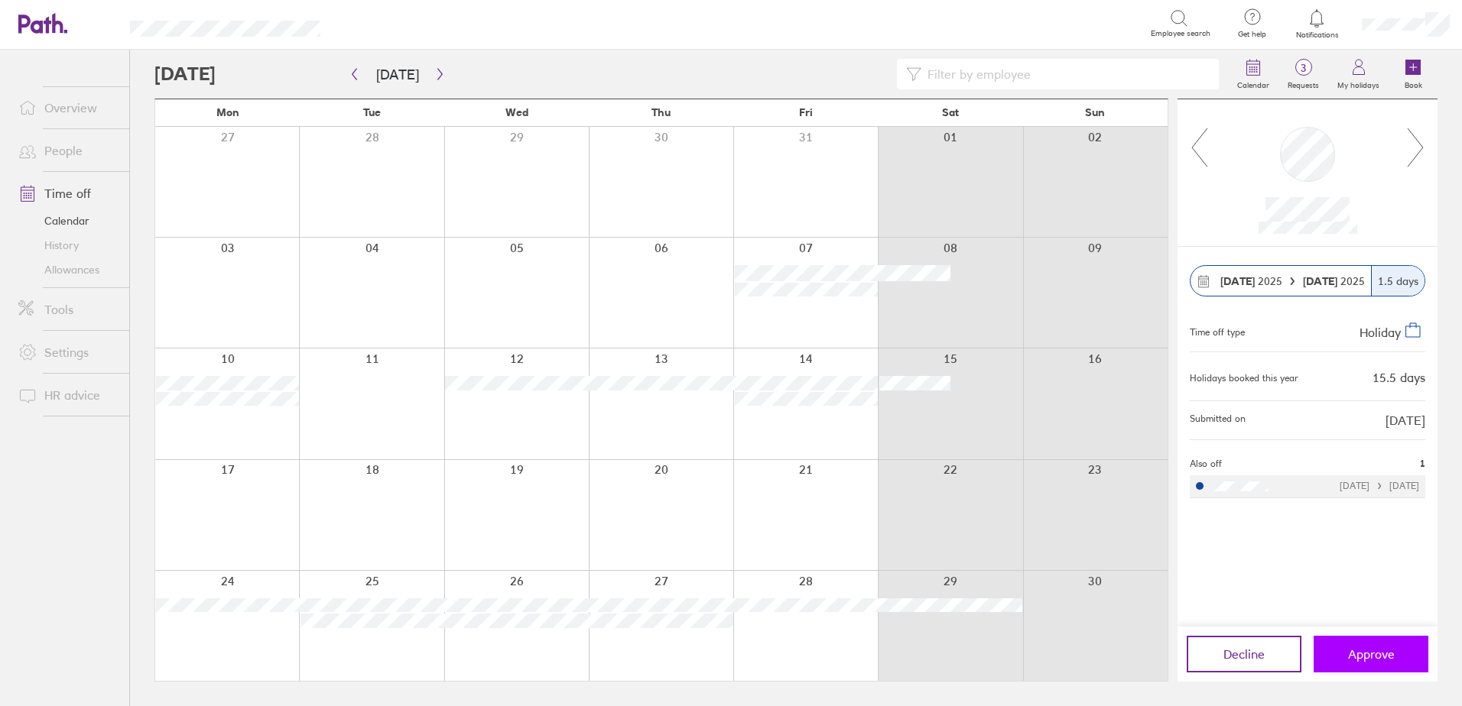
click at [1366, 652] on span "Approve" at bounding box center [1371, 654] width 47 height 14
click at [1311, 32] on span "Notifications" at bounding box center [1317, 35] width 50 height 9
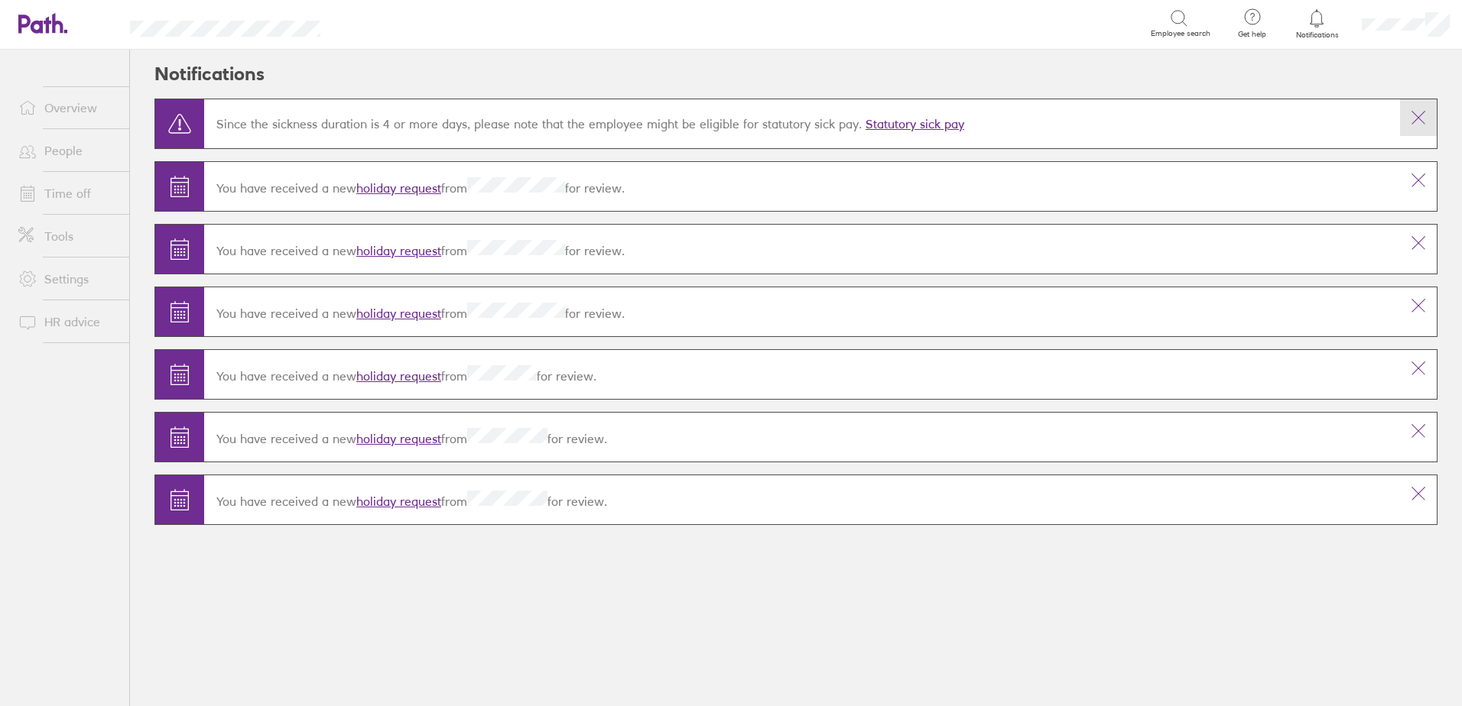
click at [1416, 120] on icon at bounding box center [1418, 118] width 18 height 18
click at [1415, 180] on icon at bounding box center [1418, 180] width 18 height 18
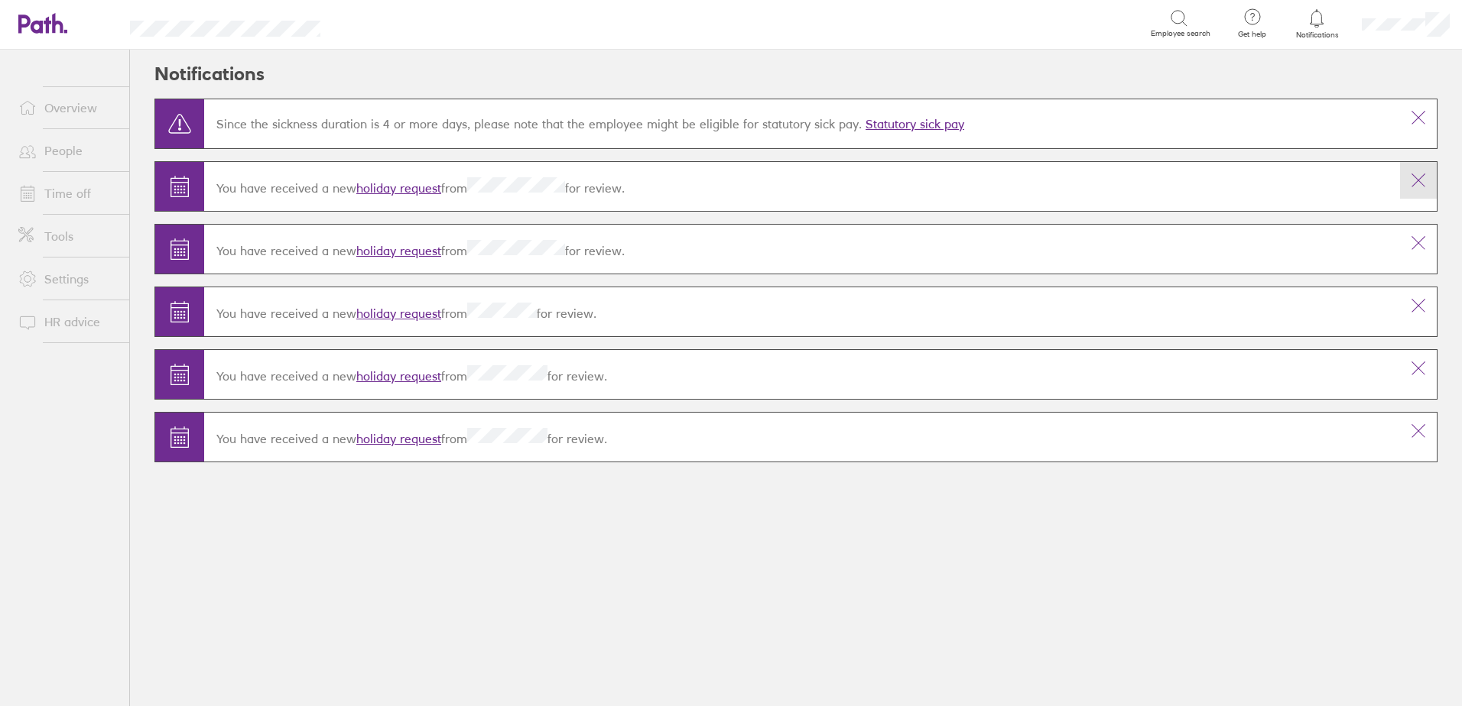
click at [1416, 180] on icon at bounding box center [1418, 180] width 18 height 18
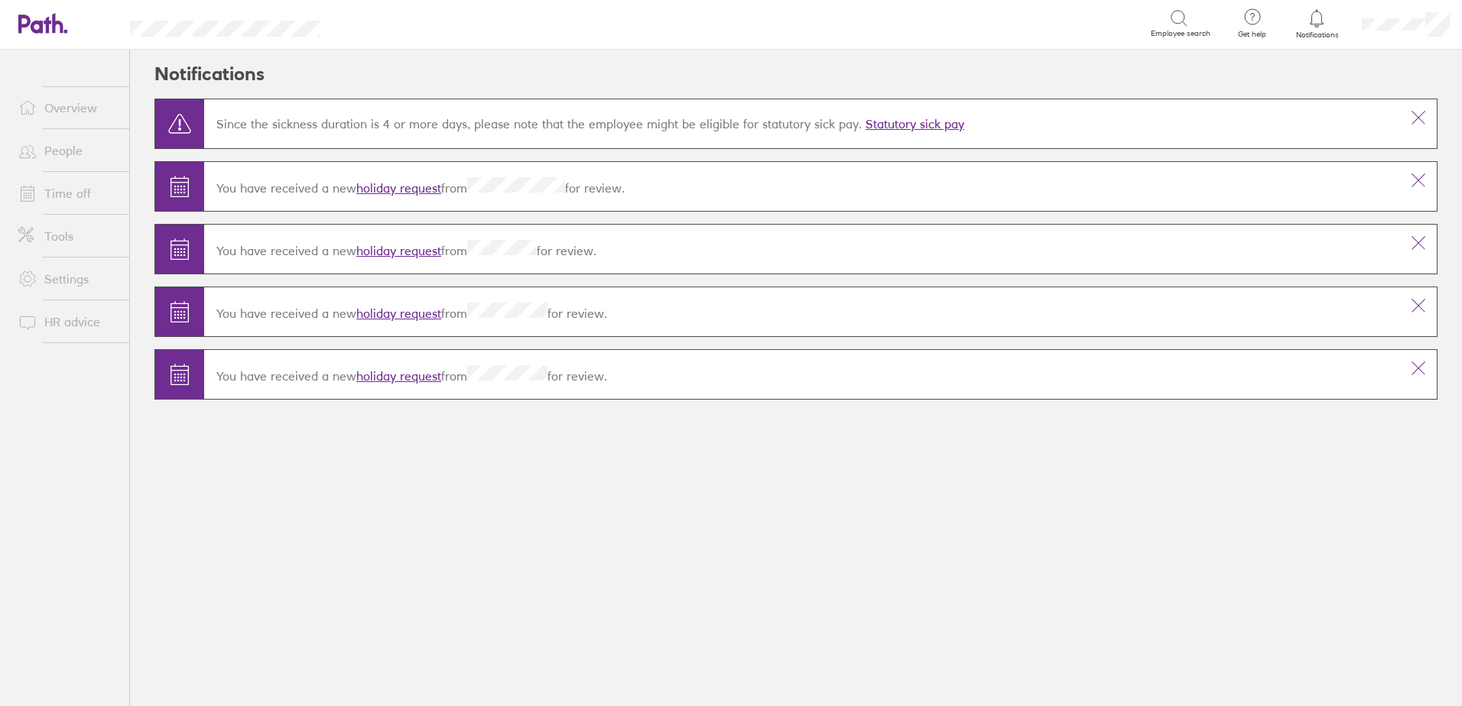
click at [1416, 180] on icon at bounding box center [1418, 180] width 18 height 18
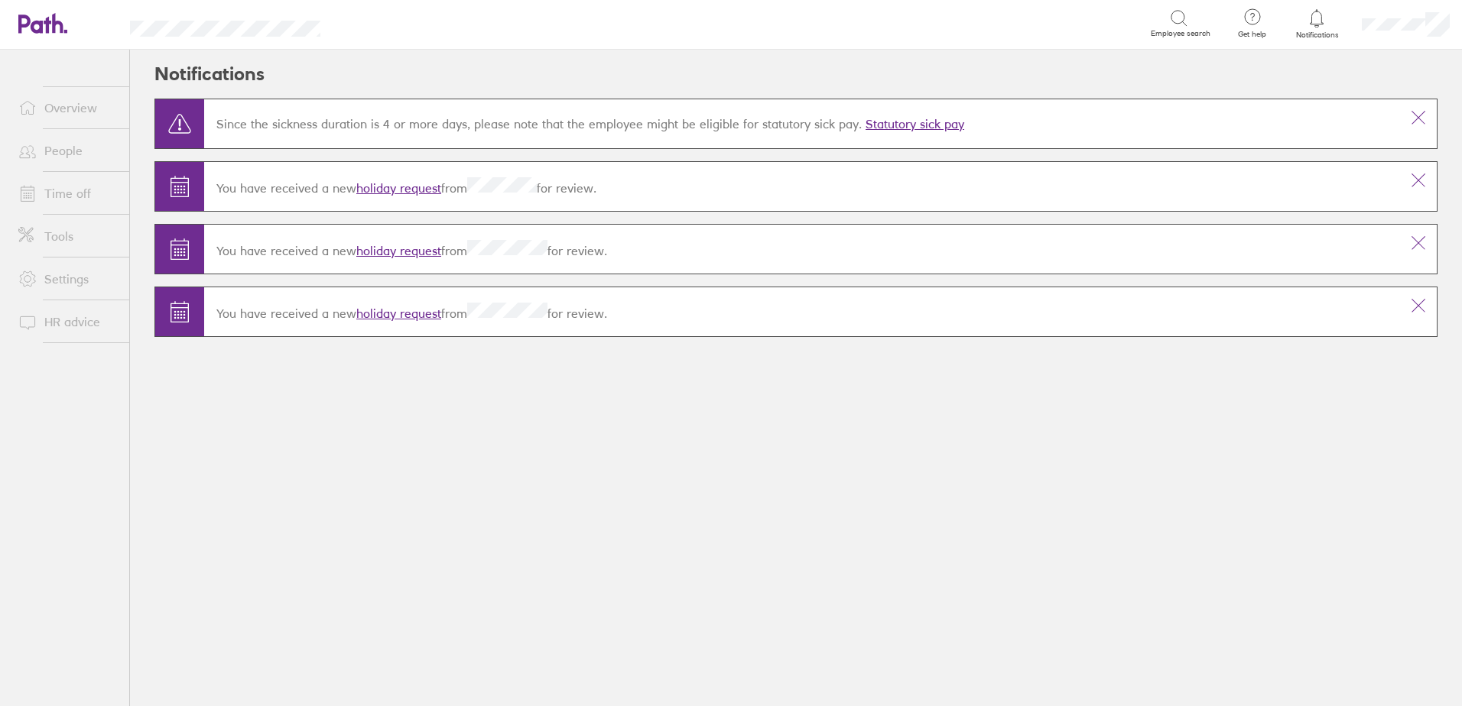
click at [1416, 180] on icon at bounding box center [1418, 180] width 18 height 18
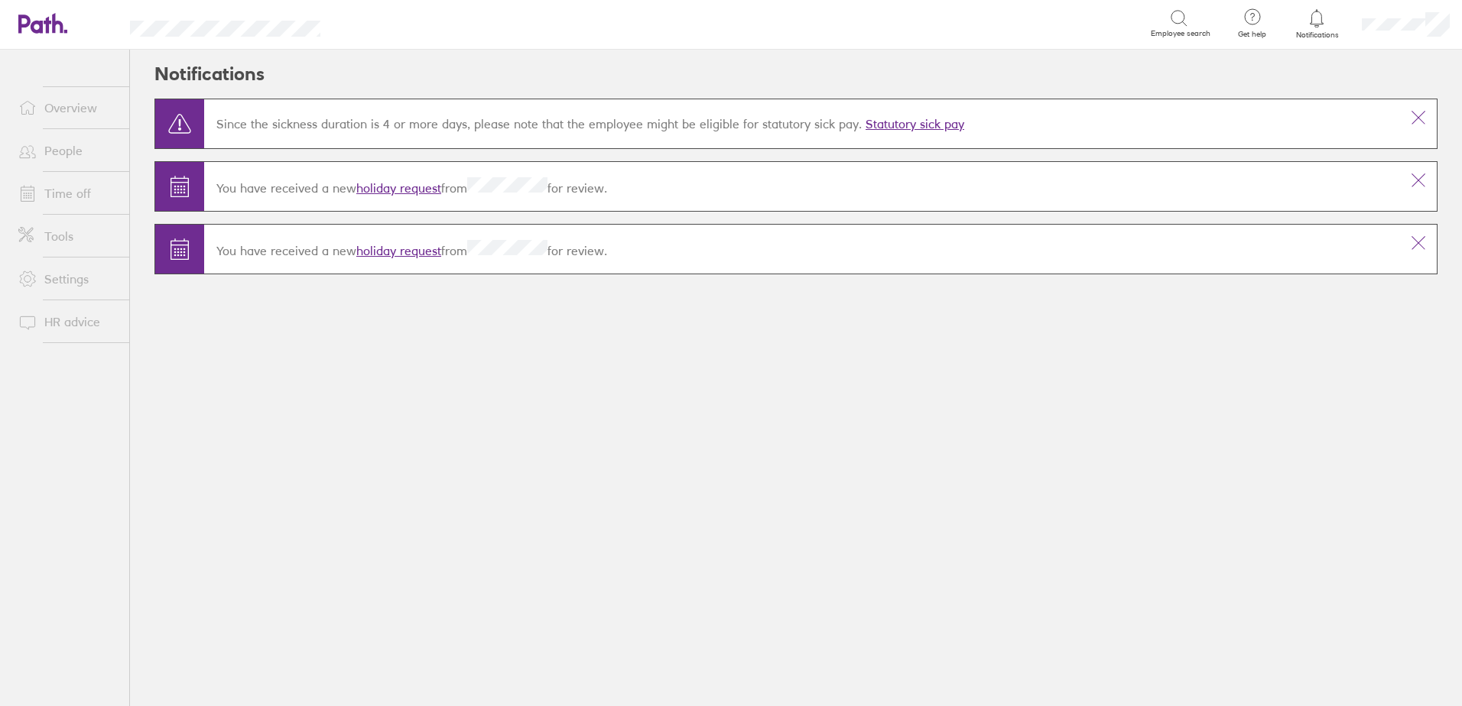
click at [397, 186] on link "holiday request" at bounding box center [398, 187] width 85 height 15
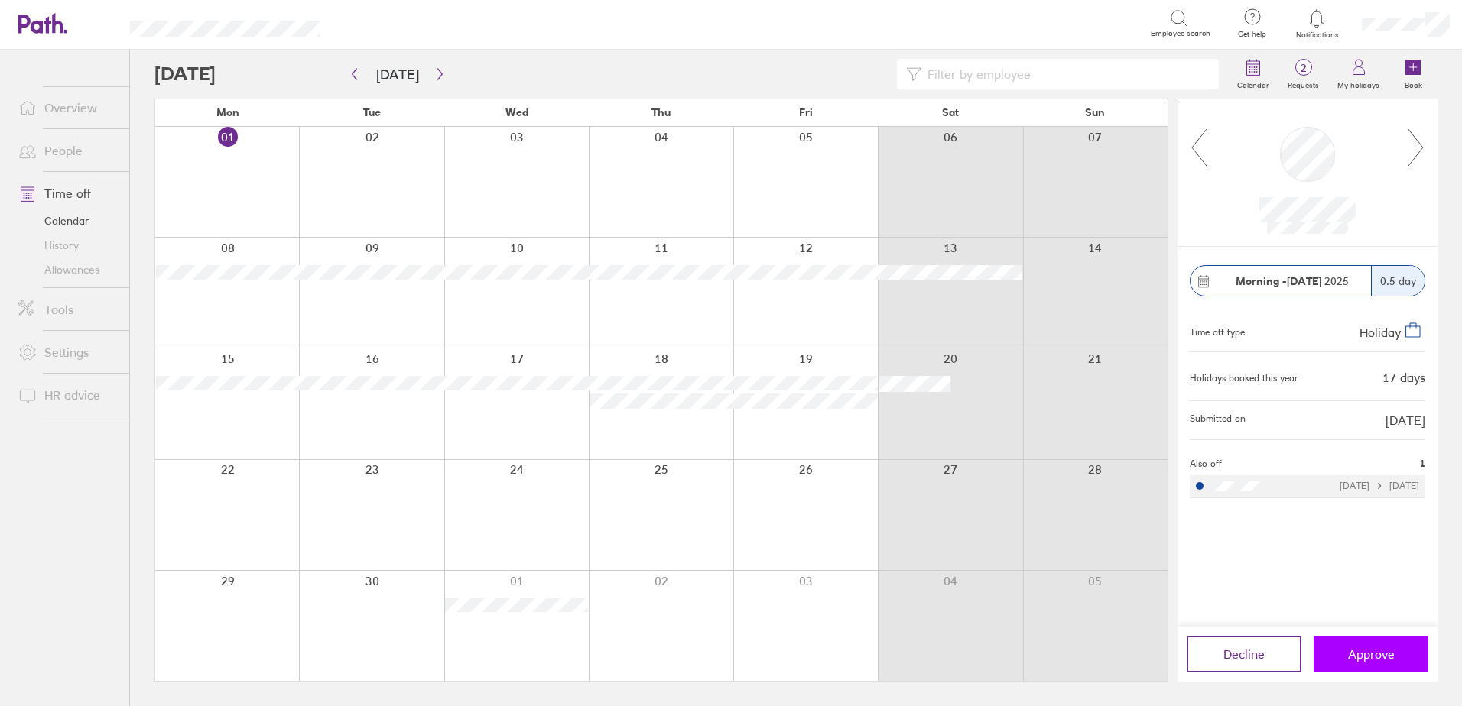
click at [1368, 666] on button "Approve" at bounding box center [1370, 654] width 115 height 37
click at [1383, 658] on span "Approve" at bounding box center [1371, 654] width 47 height 14
